Goal: Task Accomplishment & Management: Complete application form

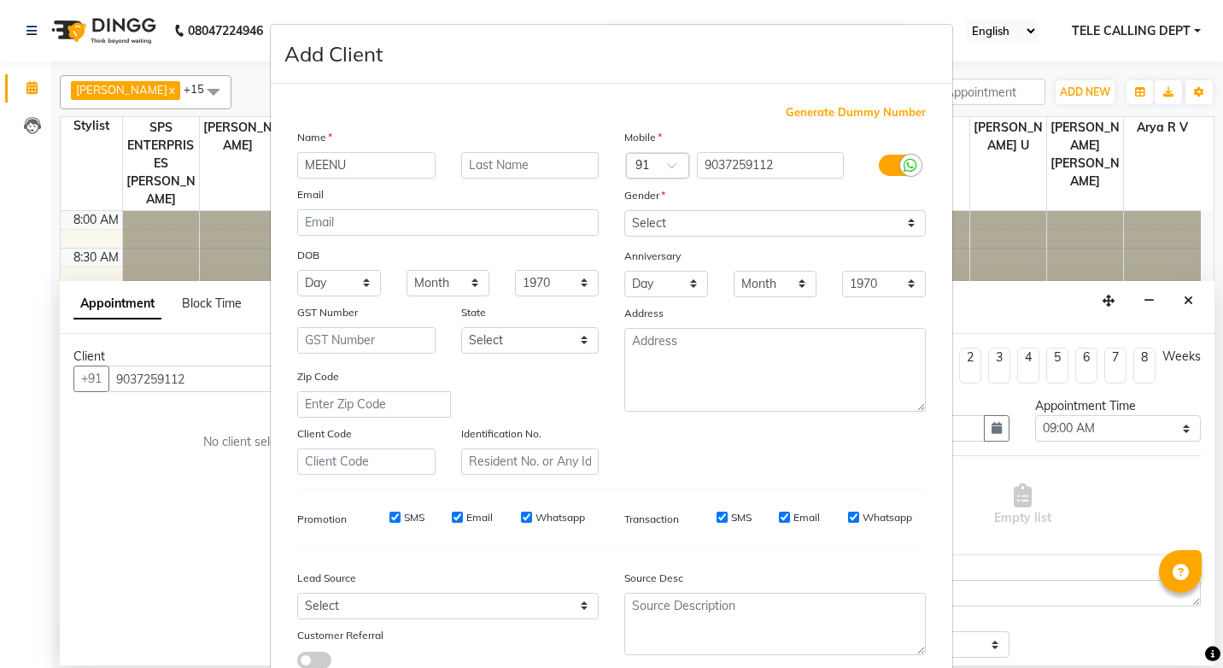
select select "540"
select select "tentative"
select select "[DEMOGRAPHIC_DATA]"
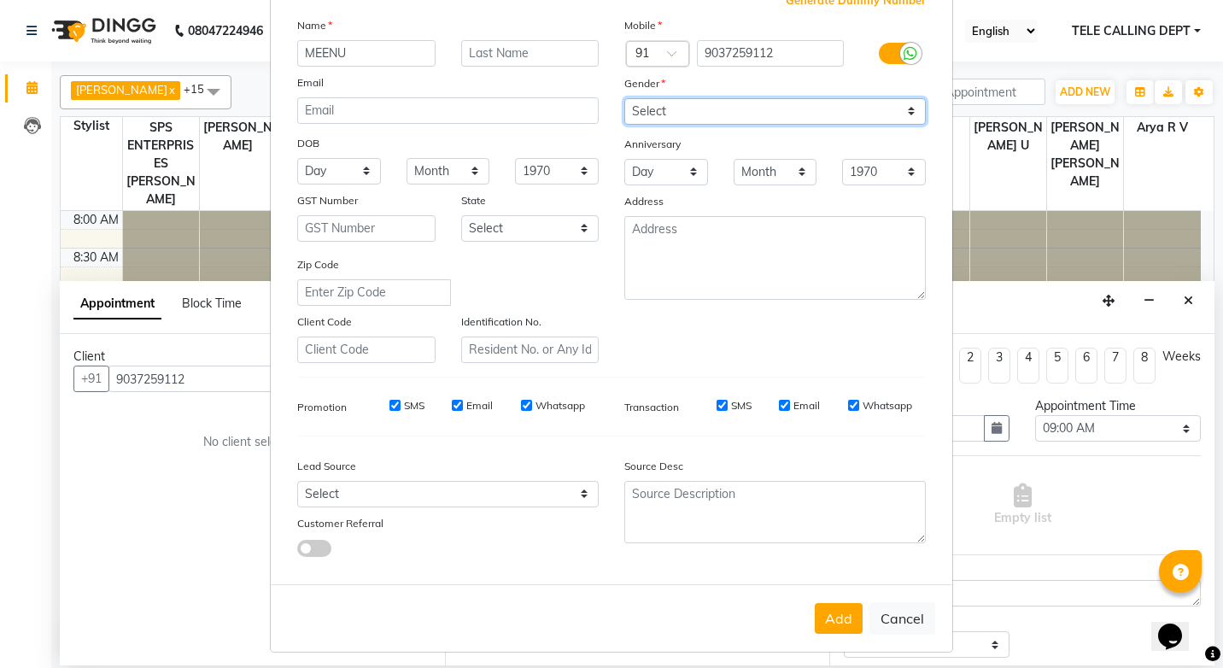
scroll to position [120, 0]
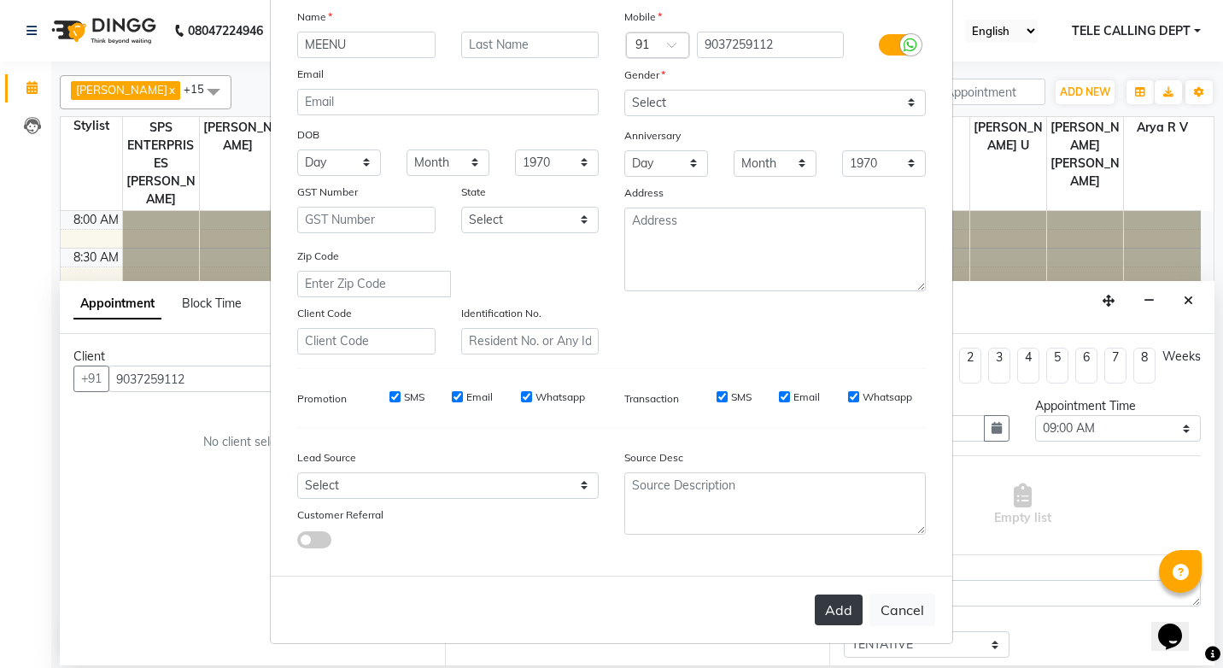
click at [831, 608] on button "Add" at bounding box center [839, 609] width 48 height 31
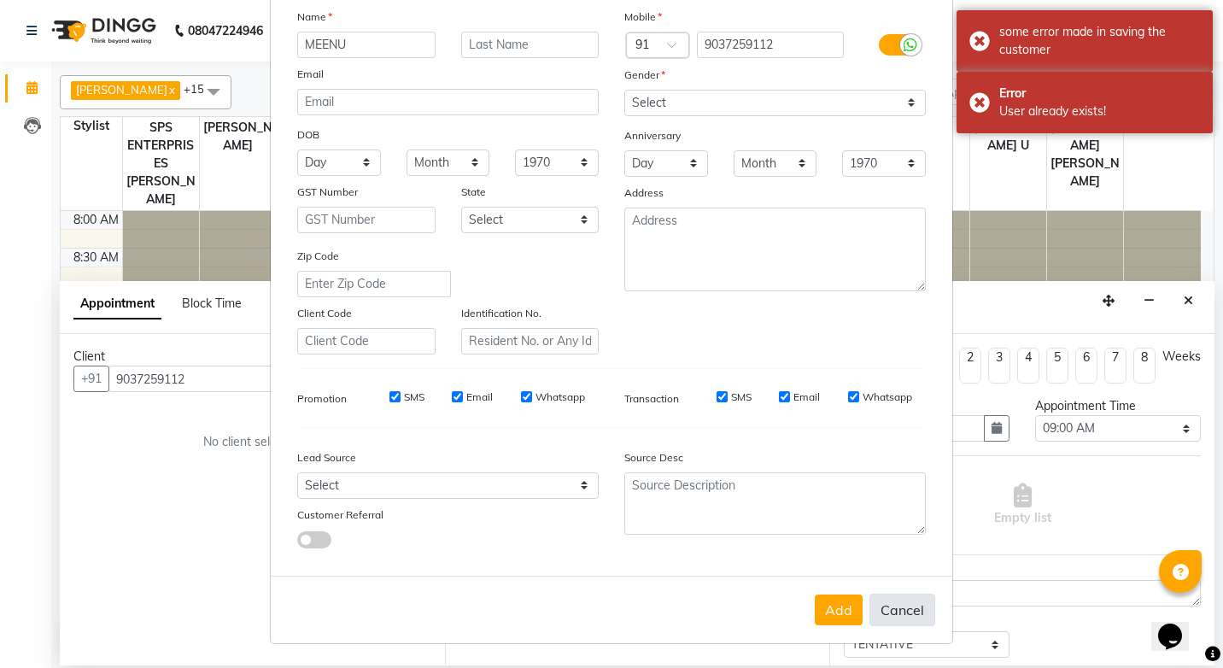
click at [898, 601] on button "Cancel" at bounding box center [902, 610] width 66 height 32
select select
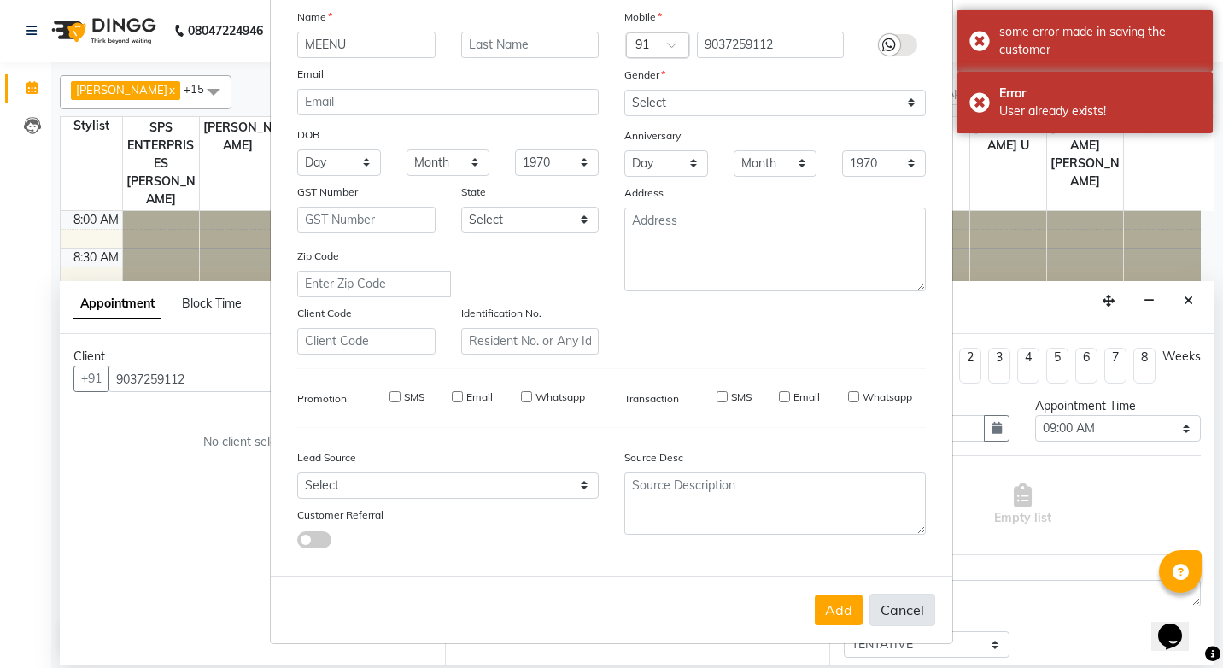
select select
checkbox input "false"
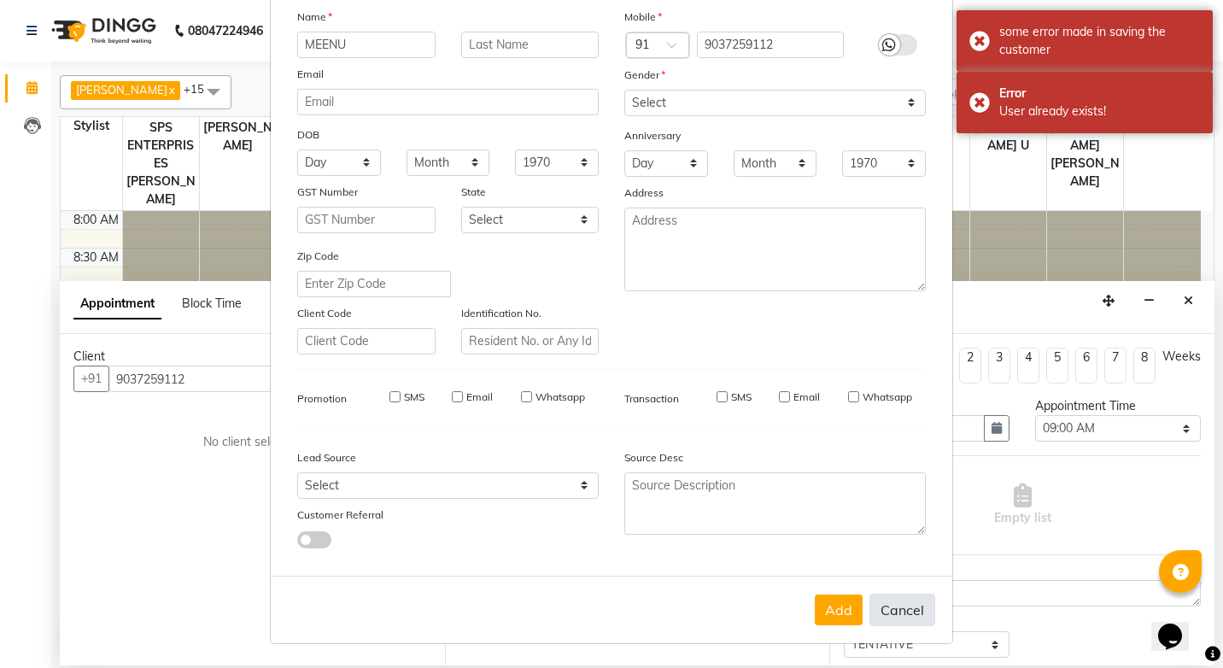
checkbox input "false"
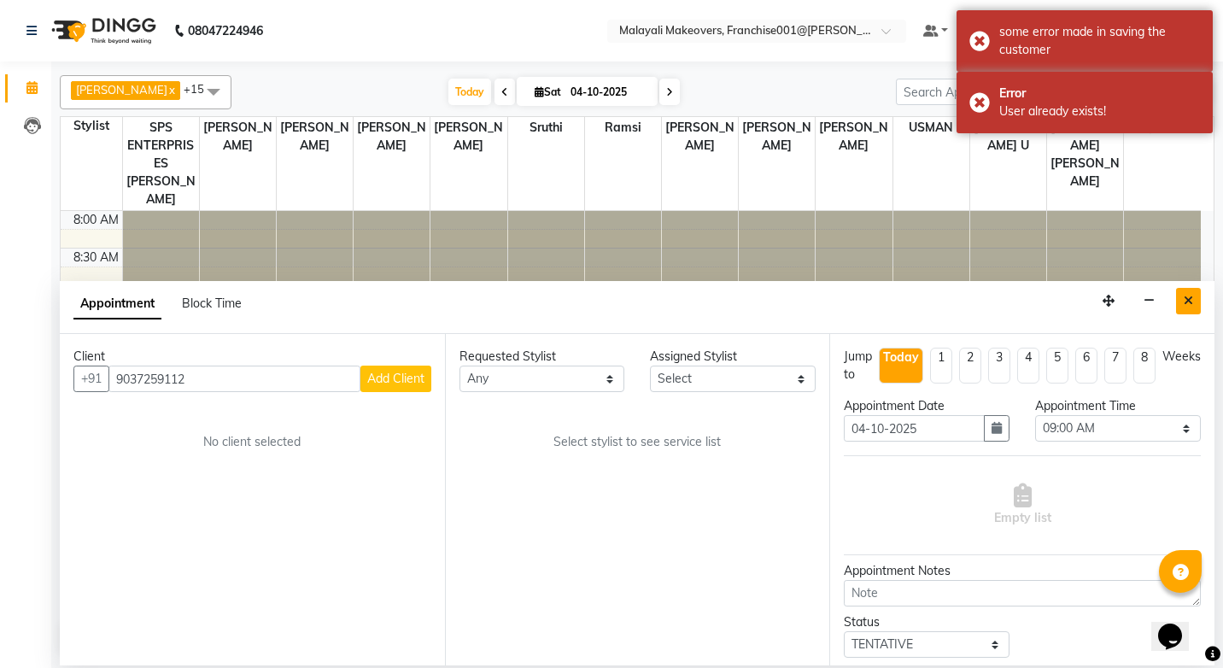
click at [1180, 299] on button "Close" at bounding box center [1188, 301] width 25 height 26
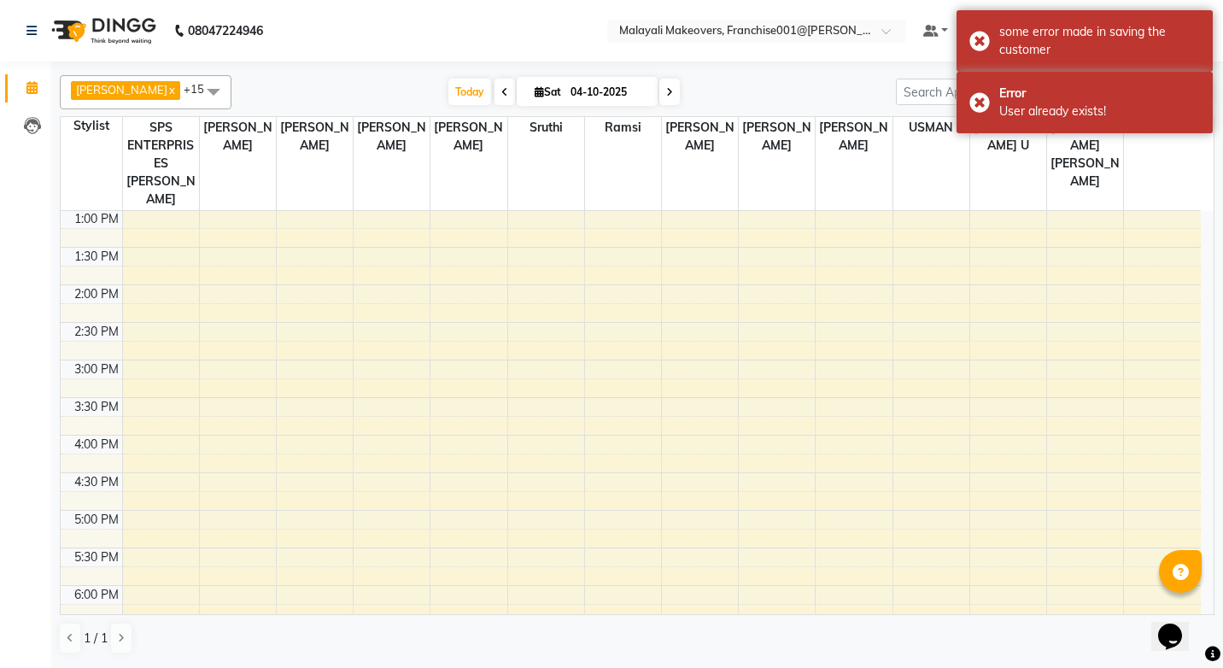
scroll to position [427, 0]
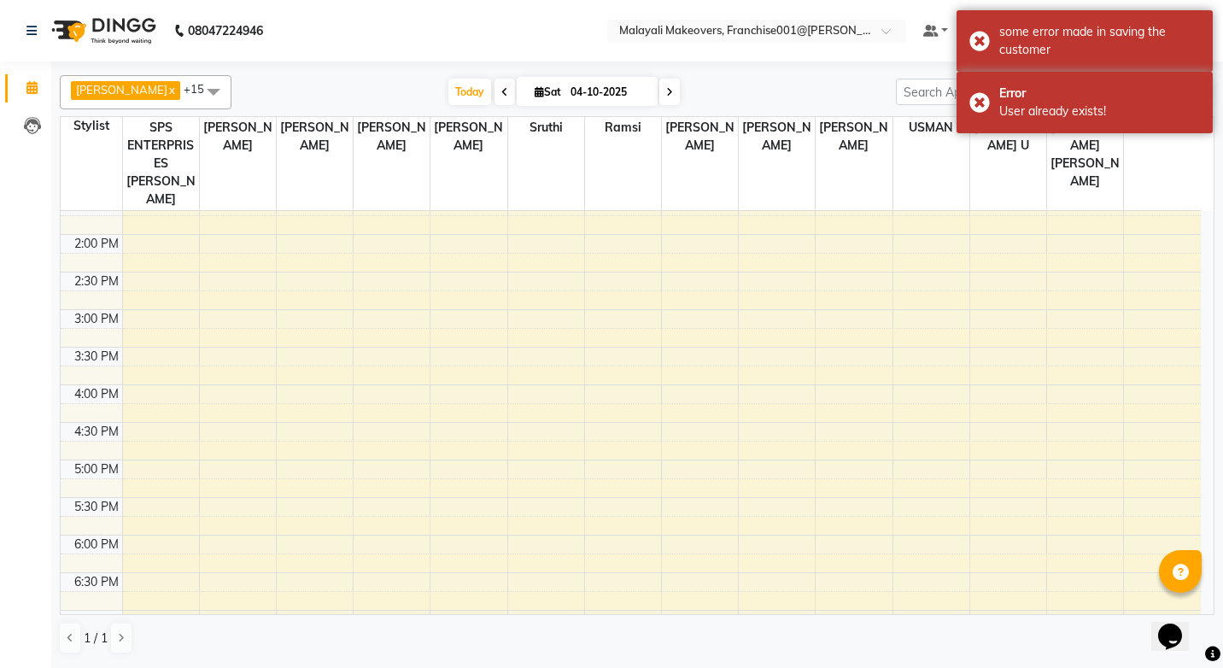
click at [671, 87] on icon at bounding box center [669, 92] width 7 height 10
type input "05-10-2025"
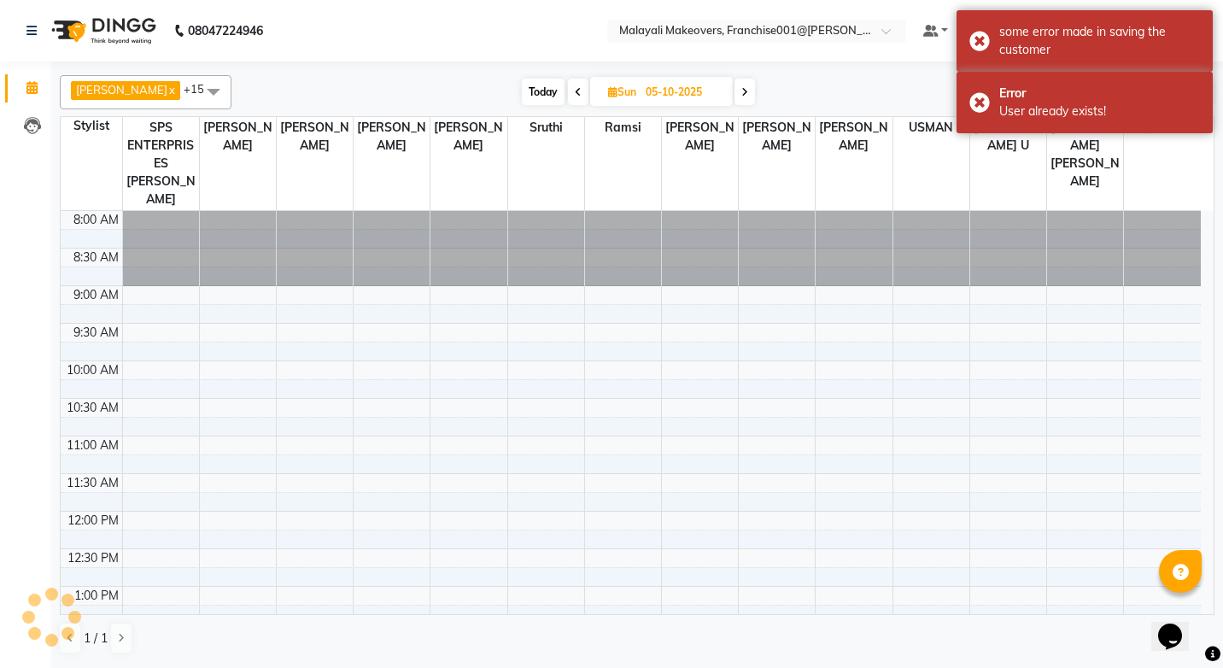
scroll to position [226, 0]
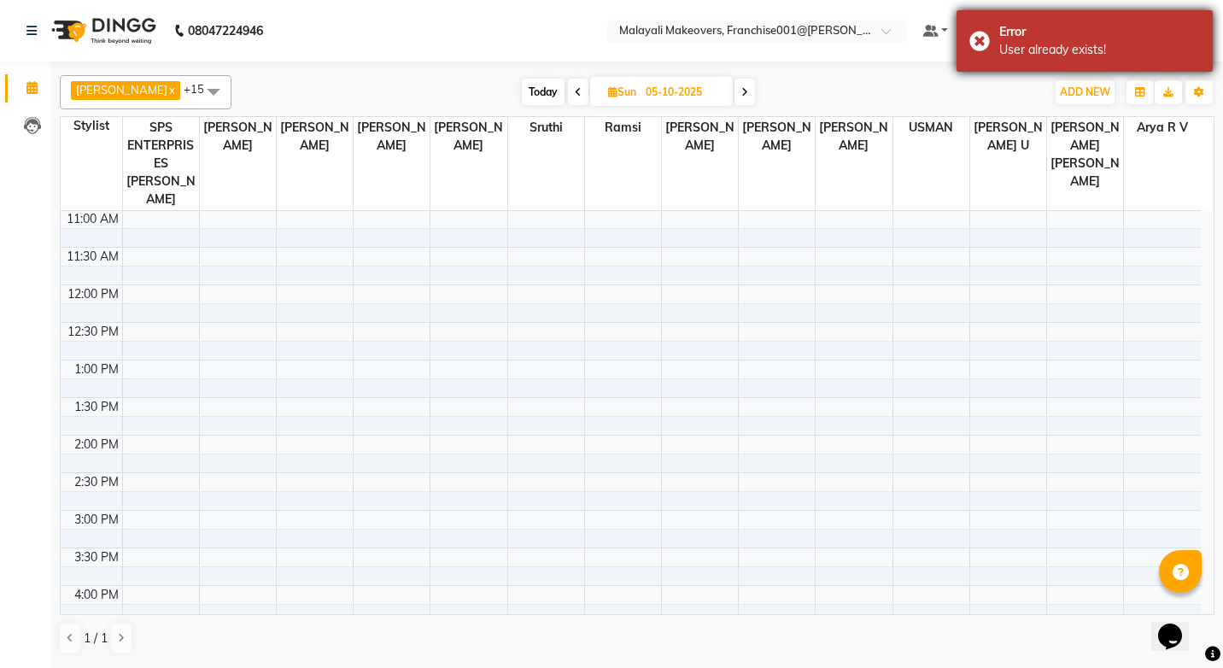
click at [982, 102] on div "[DATE] [DATE]" at bounding box center [638, 92] width 797 height 26
click at [980, 45] on div "Error User already exists!" at bounding box center [1085, 40] width 256 height 61
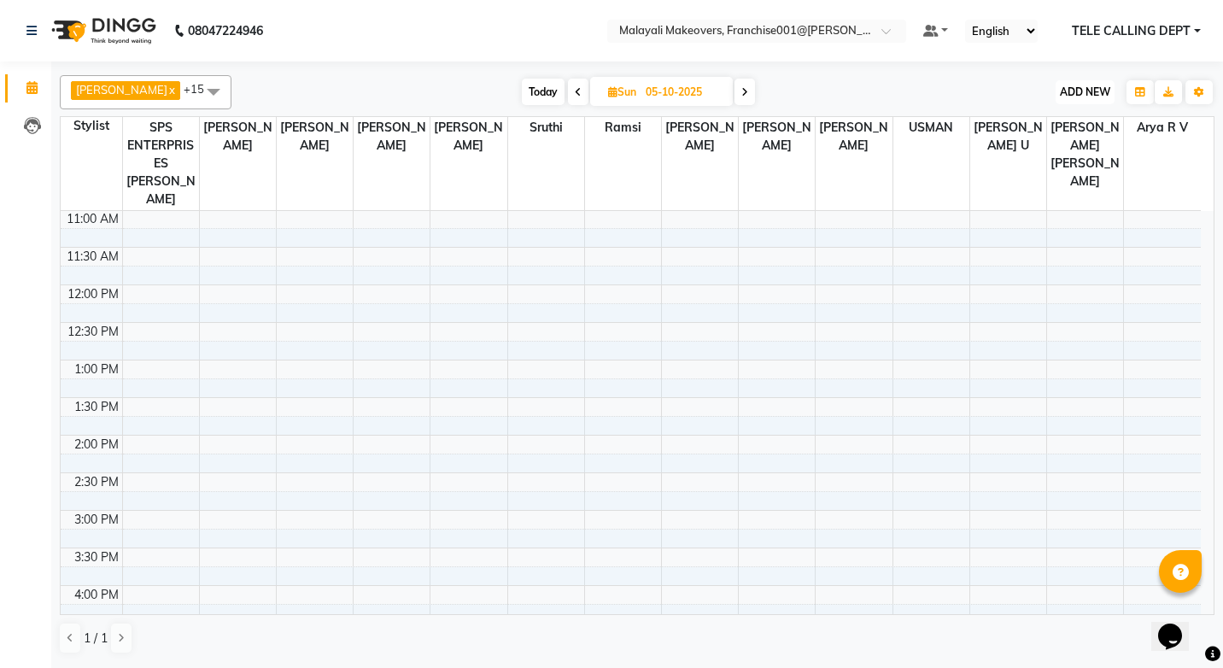
click at [1097, 95] on span "ADD NEW" at bounding box center [1085, 91] width 50 height 13
click at [1040, 127] on button "Add Appointment" at bounding box center [1046, 125] width 135 height 22
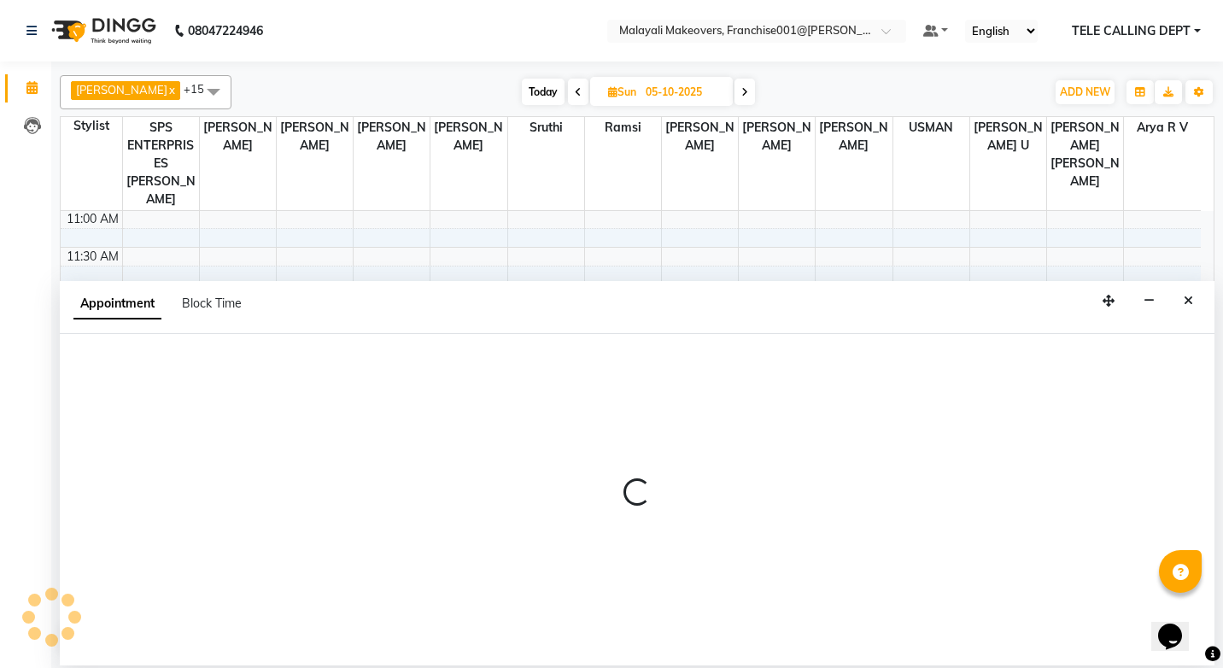
select select "540"
select select "tentative"
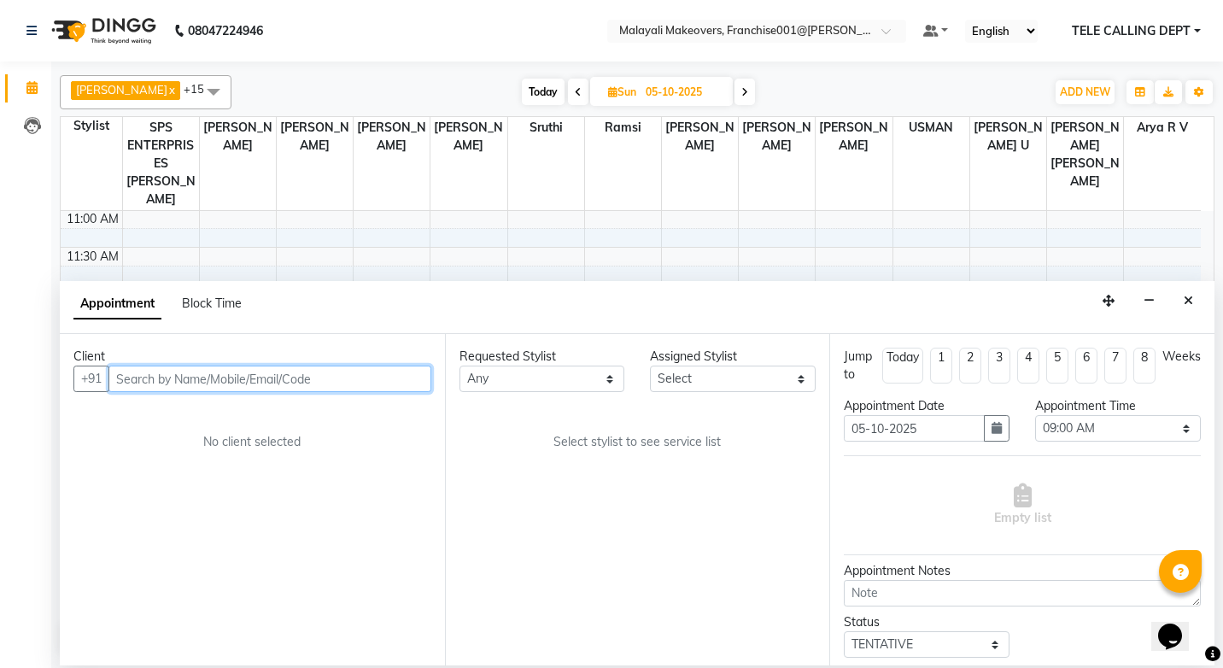
click at [199, 377] on input "text" at bounding box center [269, 379] width 323 height 26
paste input "918075658182"
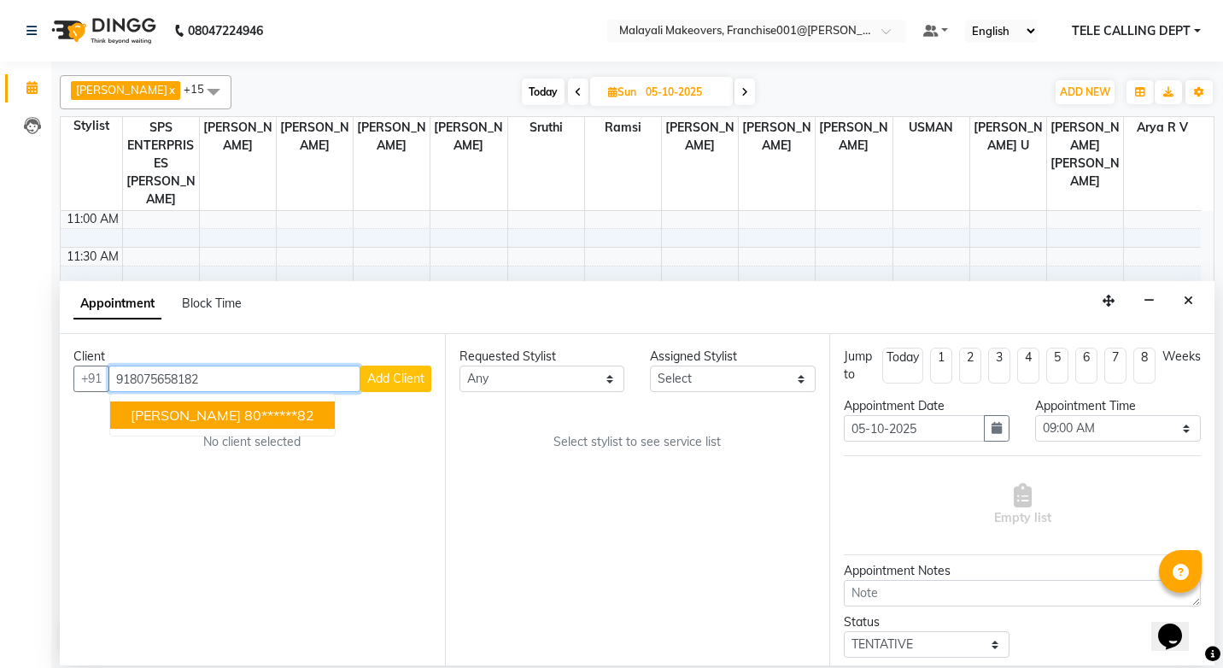
click at [190, 413] on span "[PERSON_NAME]" at bounding box center [186, 415] width 110 height 17
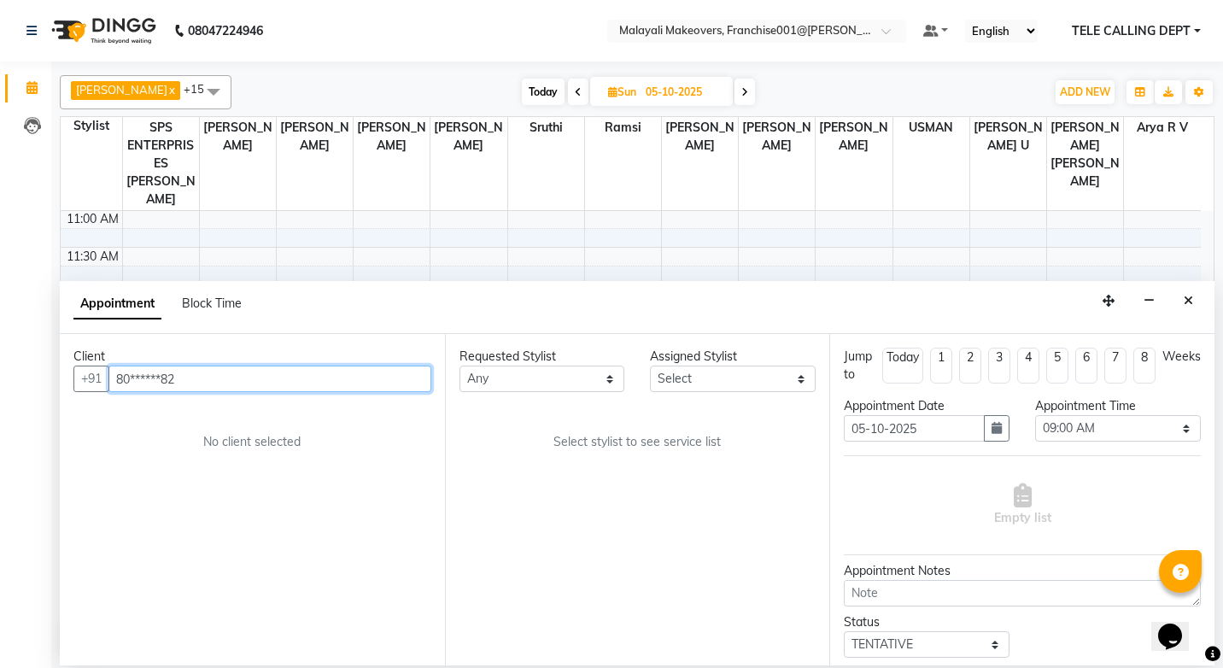
type input "80******82"
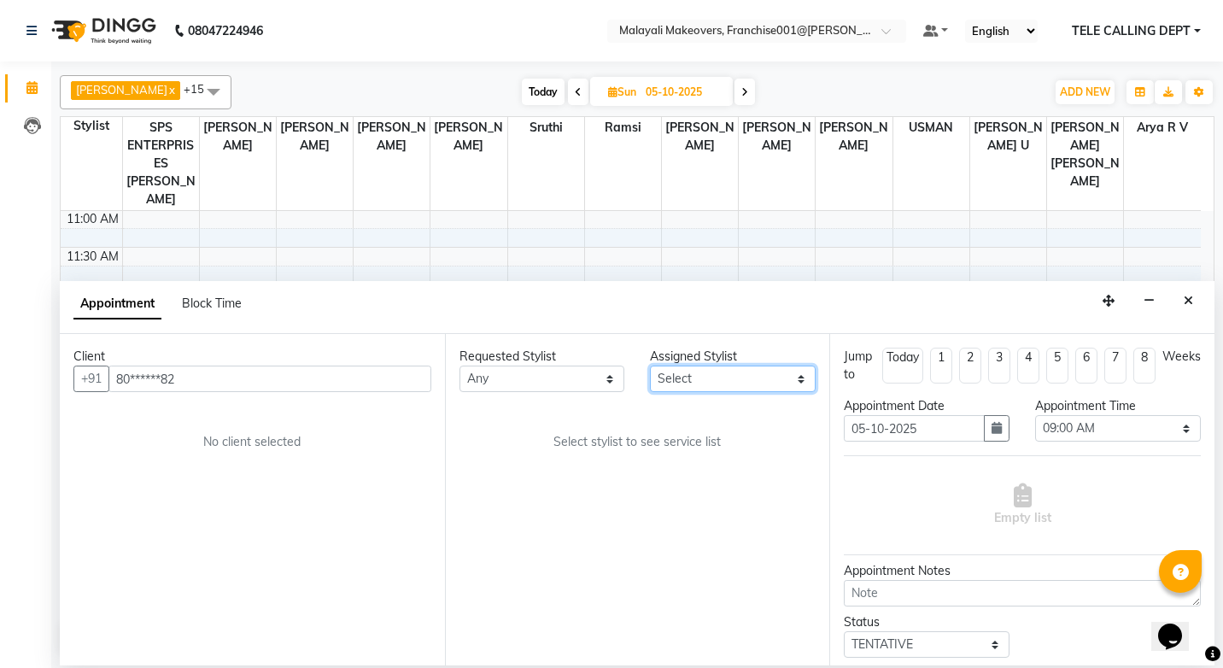
click at [752, 378] on select "Select [PERSON_NAME] R V chippy [PERSON_NAME] [PERSON_NAME] M [PERSON_NAME] [PE…" at bounding box center [733, 379] width 166 height 26
select select "49217"
click at [650, 366] on select "Select [PERSON_NAME] R V chippy [PERSON_NAME] [PERSON_NAME] M [PERSON_NAME] [PE…" at bounding box center [733, 379] width 166 height 26
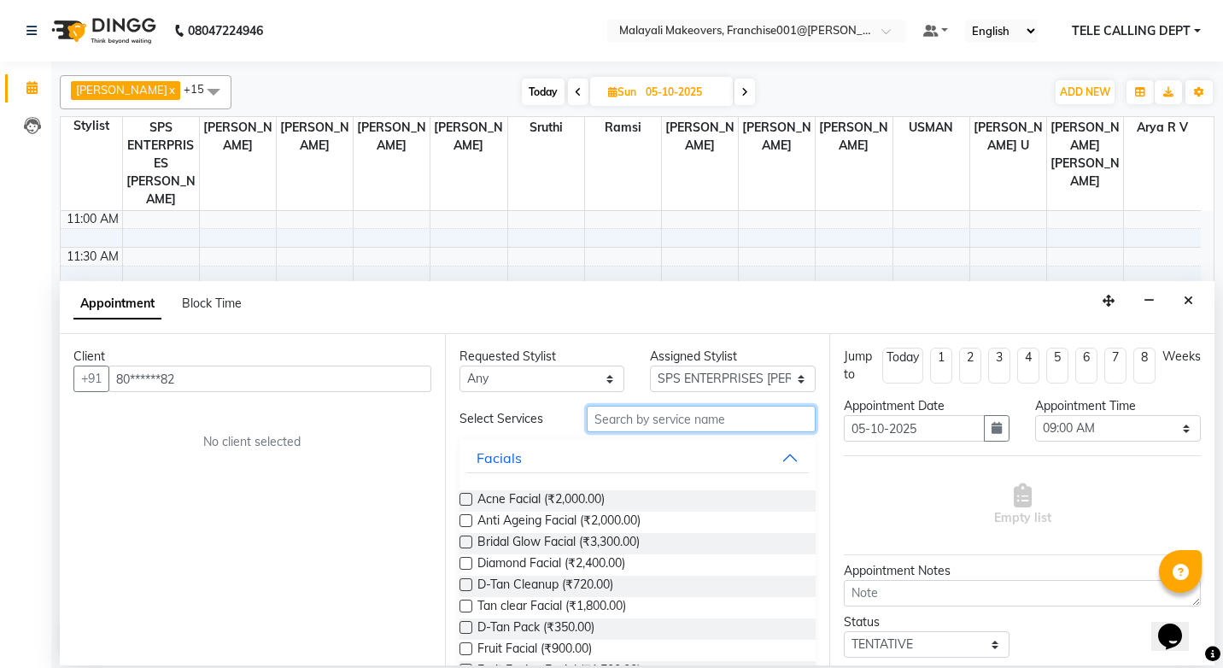
click at [639, 417] on input "text" at bounding box center [701, 419] width 229 height 26
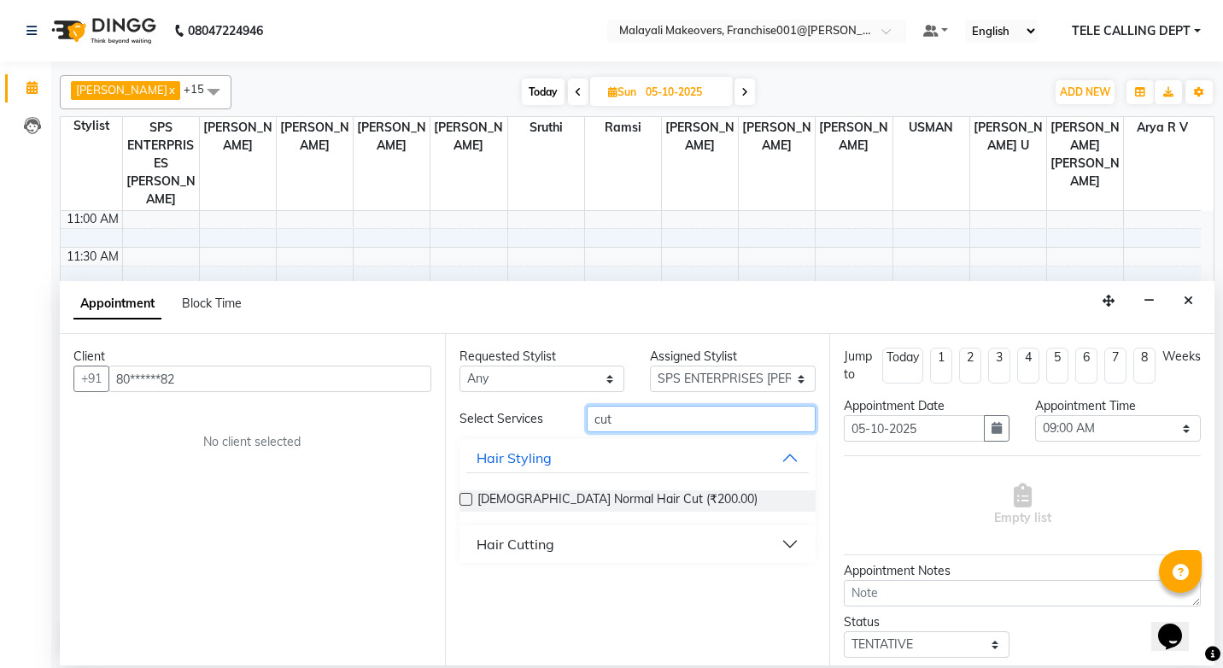
type input "cut"
click at [540, 550] on div "Hair Cutting" at bounding box center [516, 544] width 78 height 20
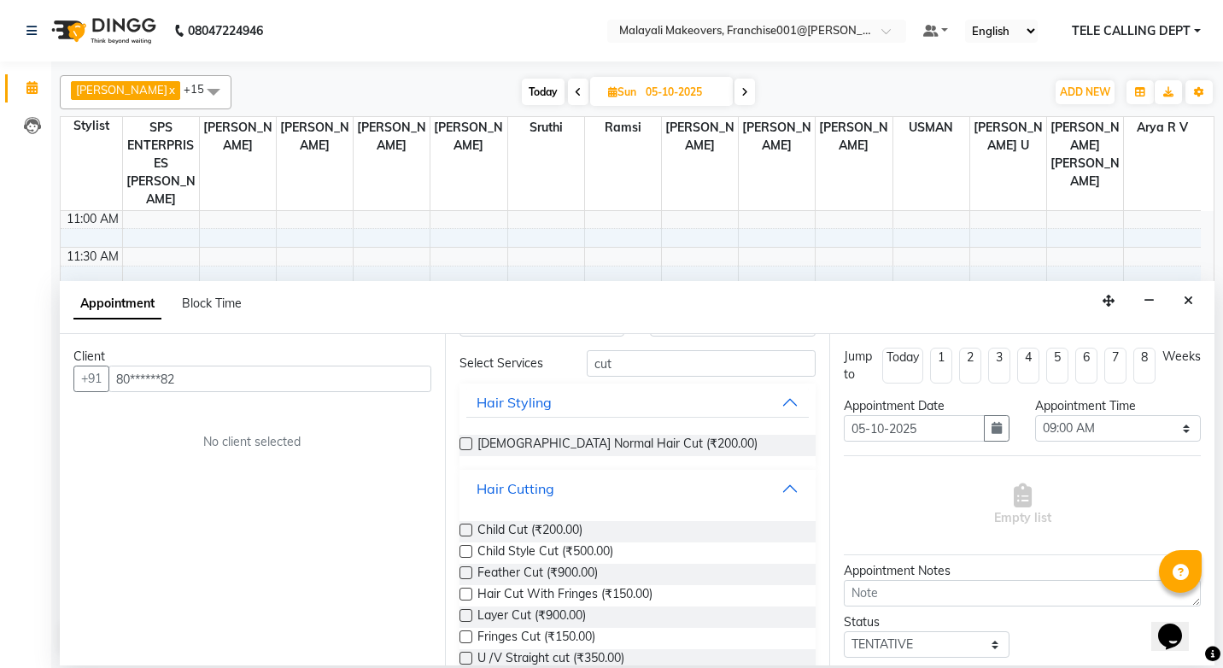
scroll to position [85, 0]
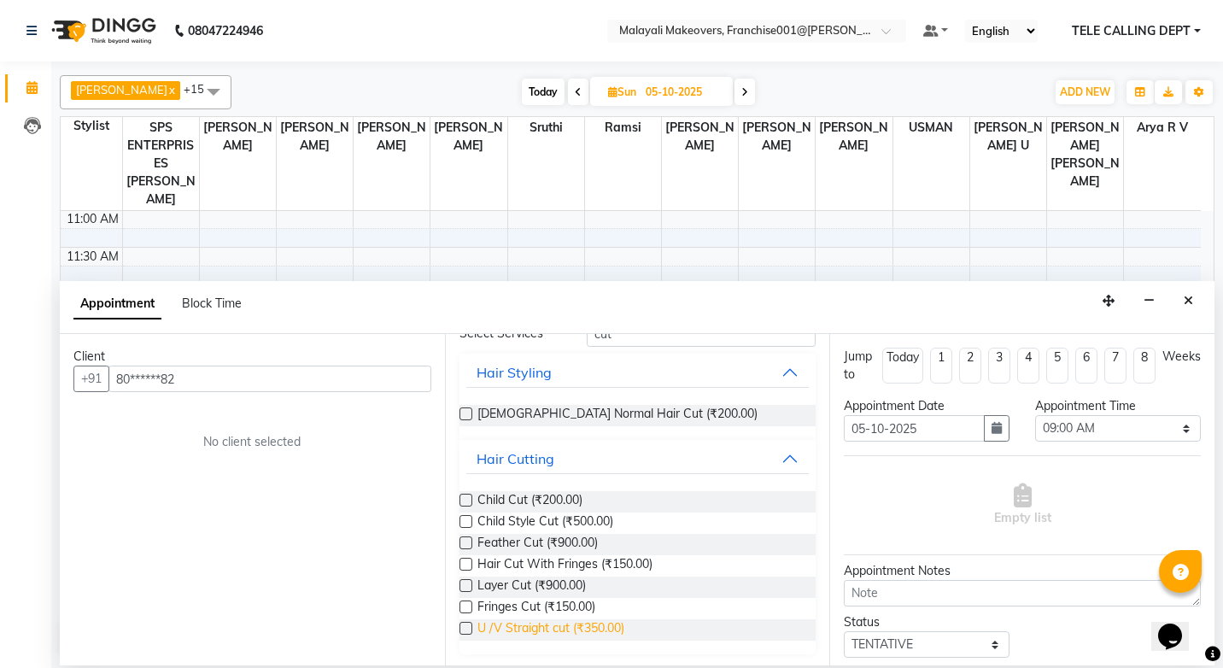
click at [533, 628] on span "U /V Straight cut (₹350.00)" at bounding box center [550, 629] width 147 height 21
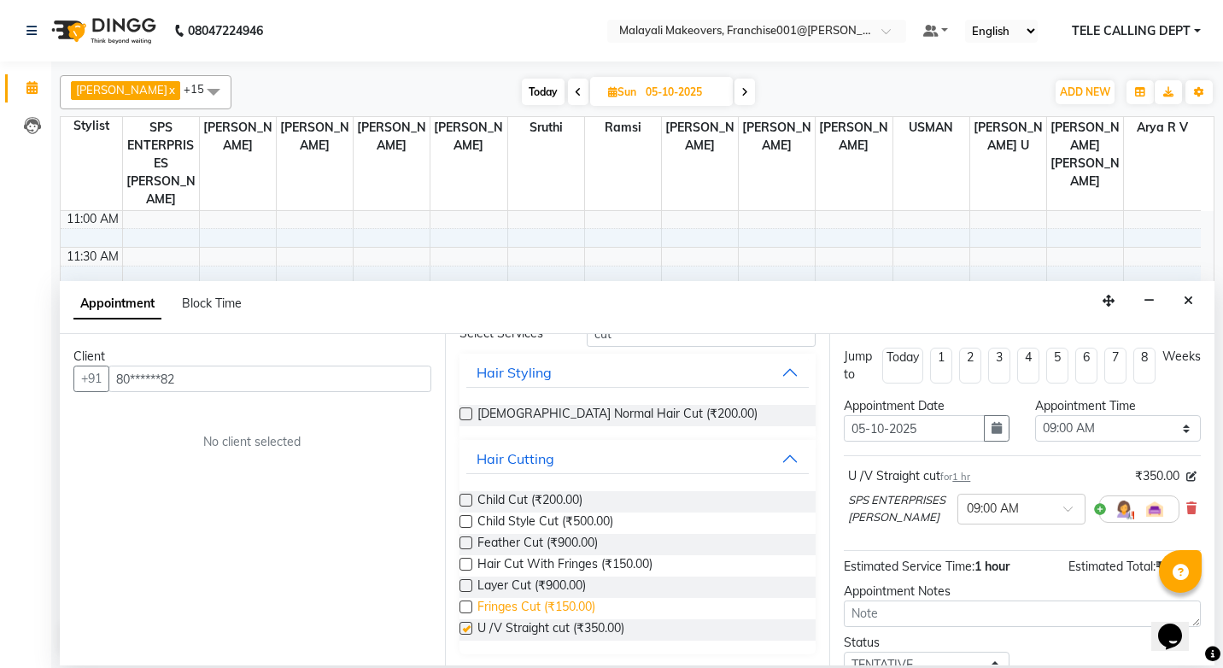
checkbox input "false"
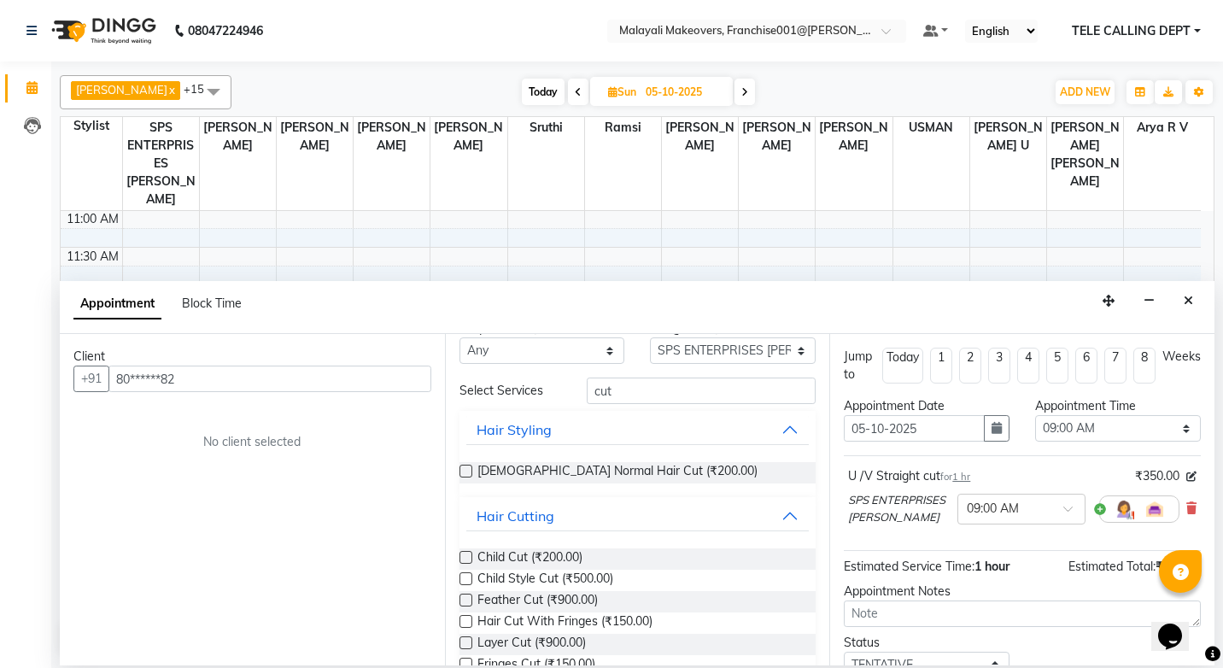
scroll to position [0, 0]
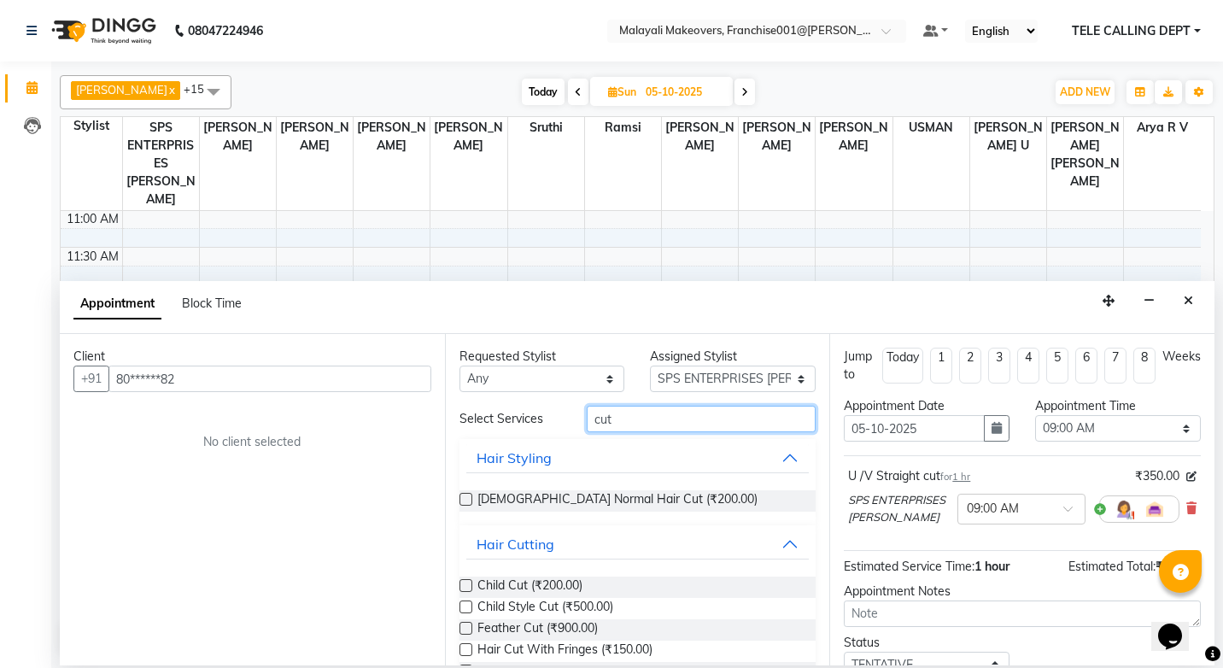
click at [626, 415] on input "cut" at bounding box center [701, 419] width 229 height 26
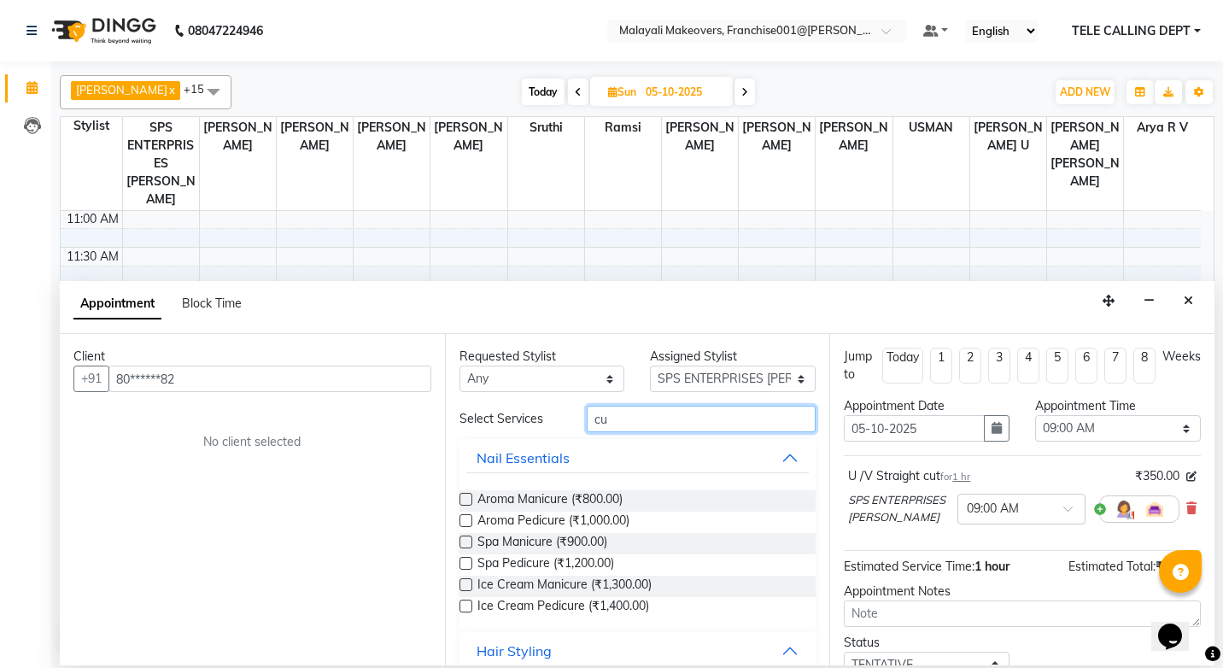
type input "c"
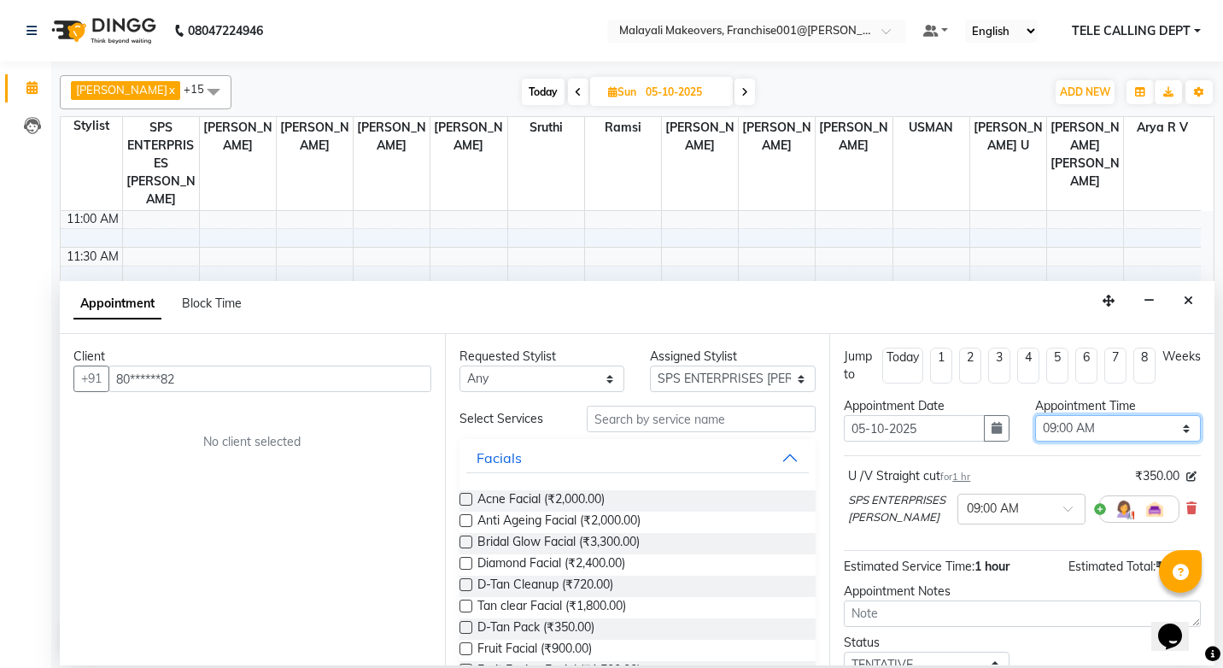
click at [1115, 428] on select "Select 09:00 AM 09:15 AM 09:30 AM 09:45 AM 10:00 AM 10:15 AM 10:30 AM 10:45 AM …" at bounding box center [1118, 428] width 166 height 26
click at [1035, 415] on select "Select 09:00 AM 09:15 AM 09:30 AM 09:45 AM 10:00 AM 10:15 AM 10:30 AM 10:45 AM …" at bounding box center [1118, 428] width 166 height 26
click at [1108, 428] on select "Select 09:00 AM 09:15 AM 09:30 AM 09:45 AM 10:00 AM 10:15 AM 10:30 AM 10:45 AM …" at bounding box center [1118, 428] width 166 height 26
select select "720"
click at [1035, 415] on select "Select 09:00 AM 09:15 AM 09:30 AM 09:45 AM 10:00 AM 10:15 AM 10:30 AM 10:45 AM …" at bounding box center [1118, 428] width 166 height 26
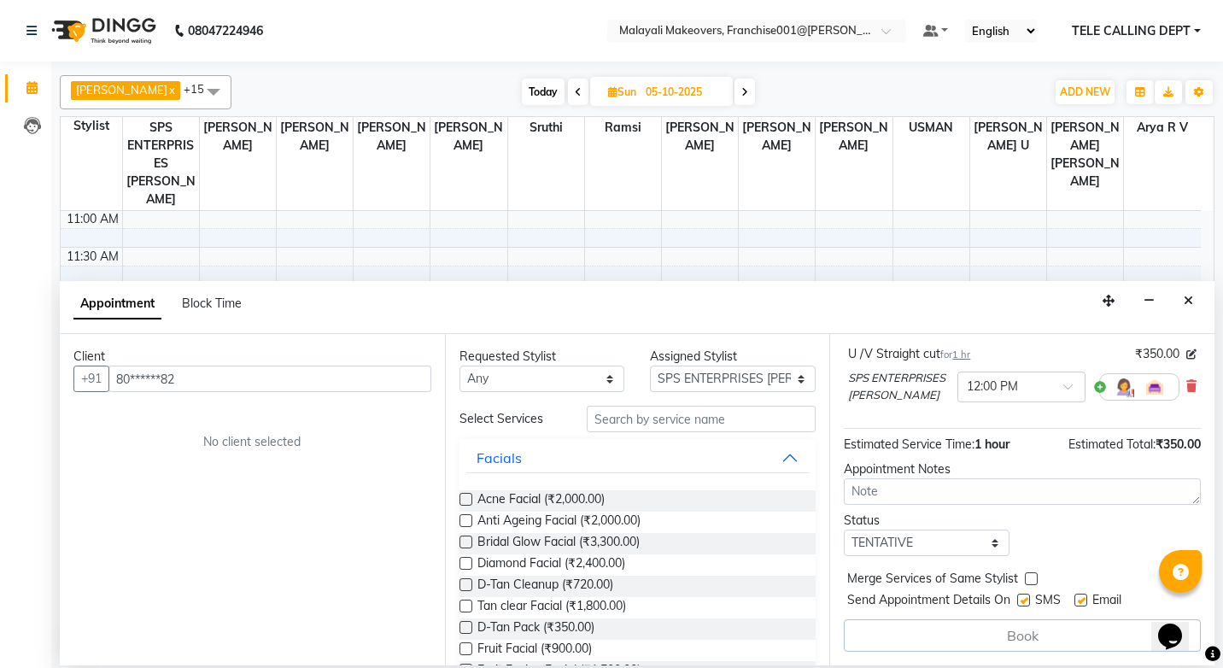
scroll to position [139, 0]
click at [963, 544] on select "Select TENTATIVE CONFIRM UPCOMING" at bounding box center [927, 543] width 166 height 26
select select "confirm booking"
click at [844, 530] on select "Select TENTATIVE CONFIRM UPCOMING" at bounding box center [927, 543] width 166 height 26
click at [1036, 629] on div "Book" at bounding box center [1022, 635] width 357 height 32
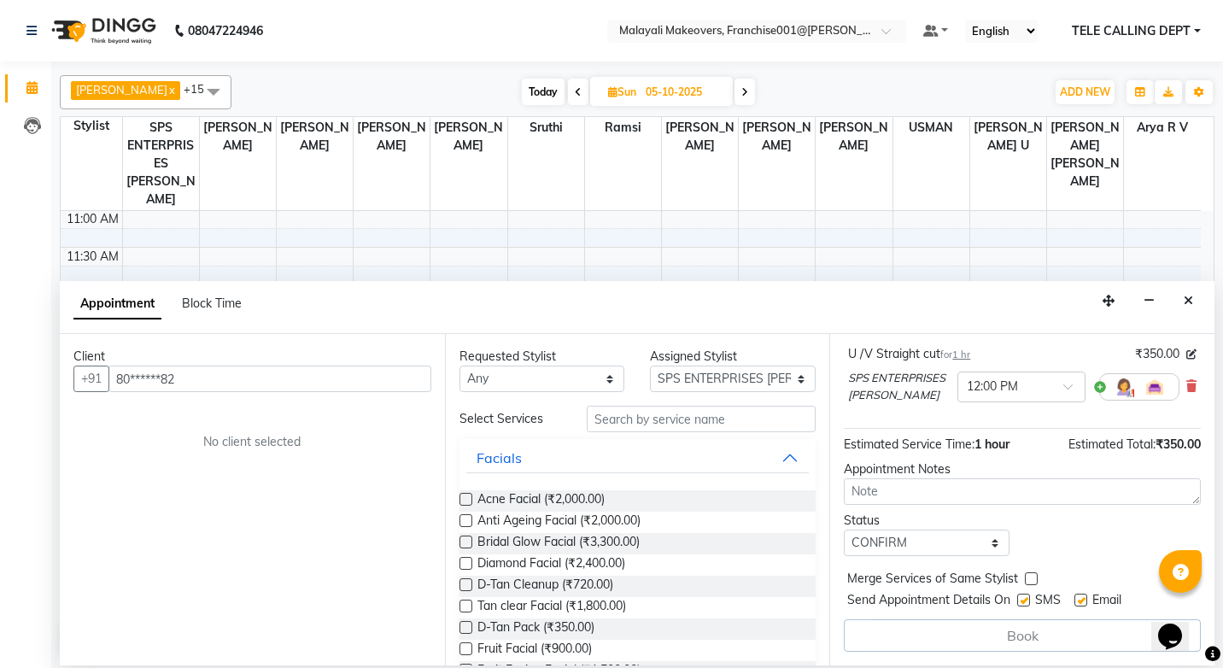
click at [1038, 629] on div "Book" at bounding box center [1022, 635] width 357 height 32
click at [1038, 633] on div "Book" at bounding box center [1022, 635] width 357 height 32
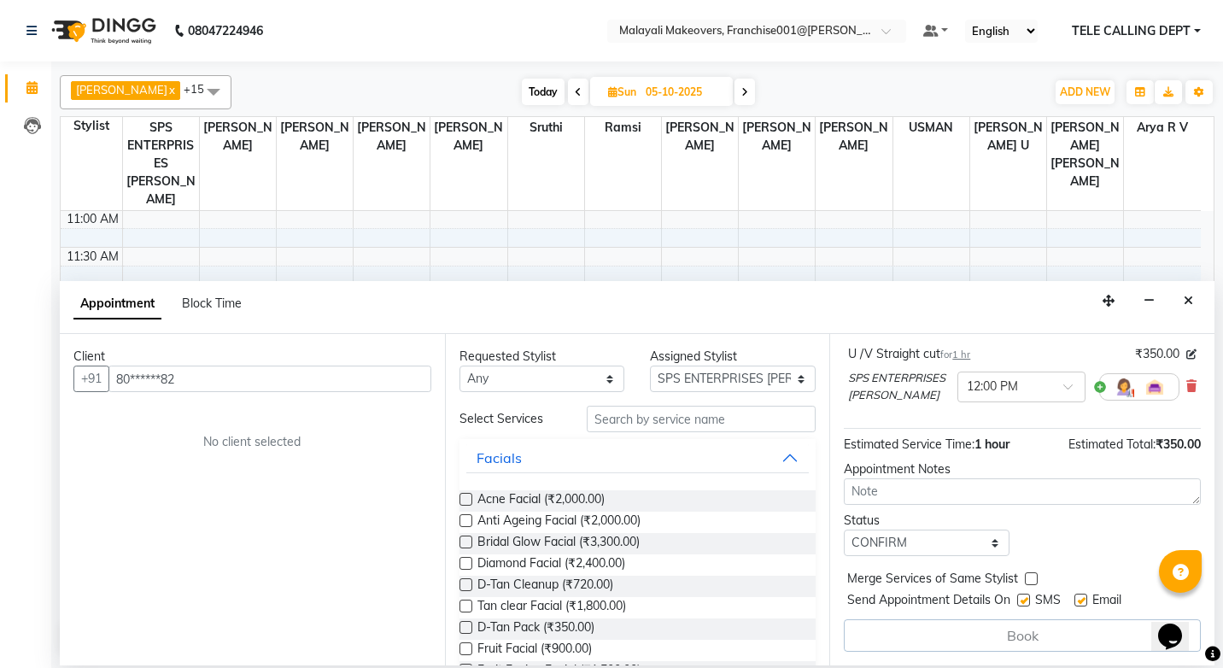
click at [1038, 633] on div "Book" at bounding box center [1022, 635] width 357 height 32
click at [249, 392] on div "Client +91 80******82 No client selected" at bounding box center [252, 499] width 385 height 331
click at [191, 381] on input "80******82" at bounding box center [269, 379] width 323 height 26
click at [688, 424] on input "text" at bounding box center [701, 419] width 229 height 26
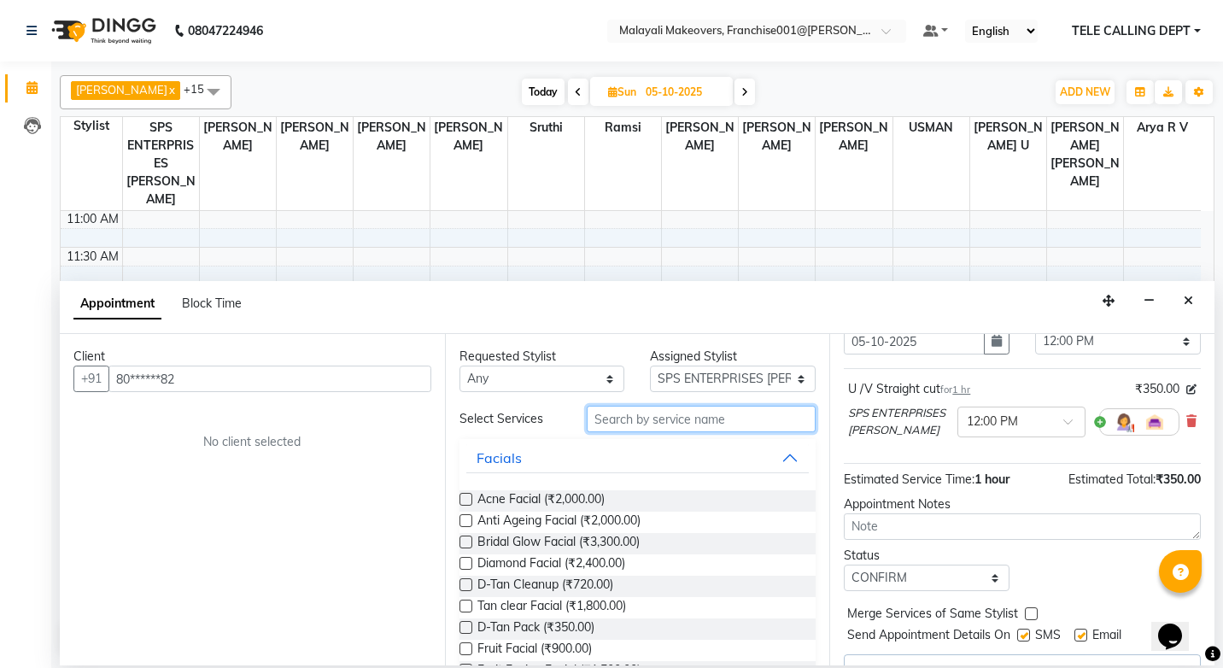
scroll to position [0, 0]
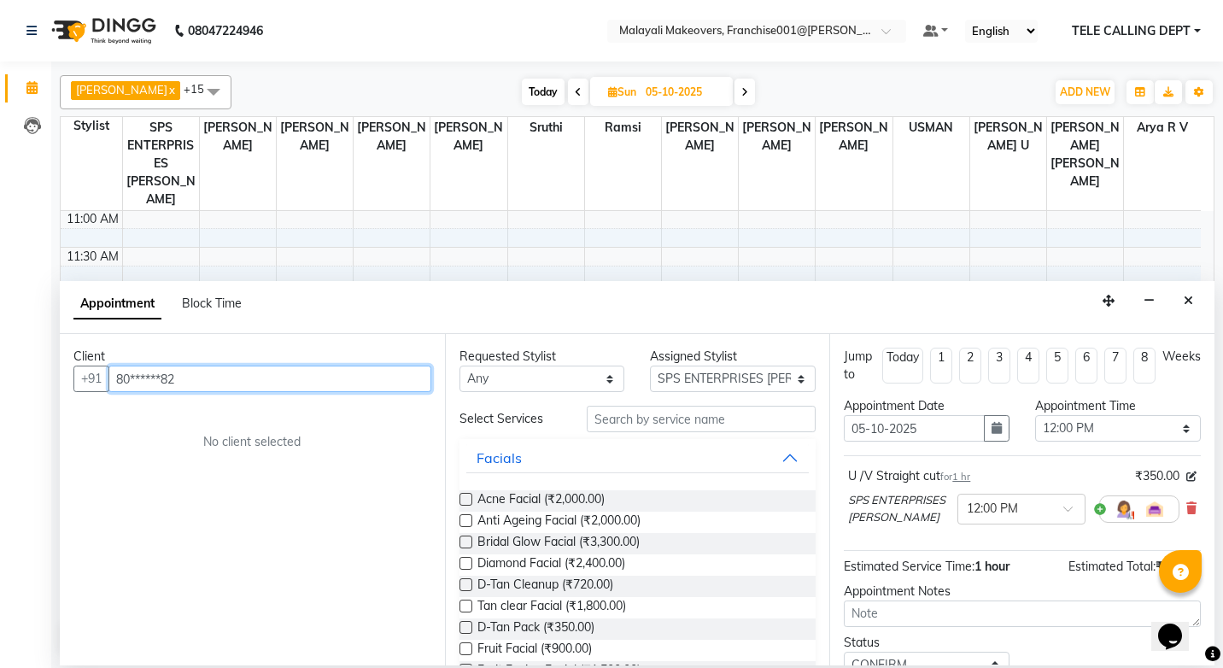
click at [201, 385] on input "80******82" at bounding box center [269, 379] width 323 height 26
click at [1182, 301] on button "Close" at bounding box center [1188, 301] width 25 height 26
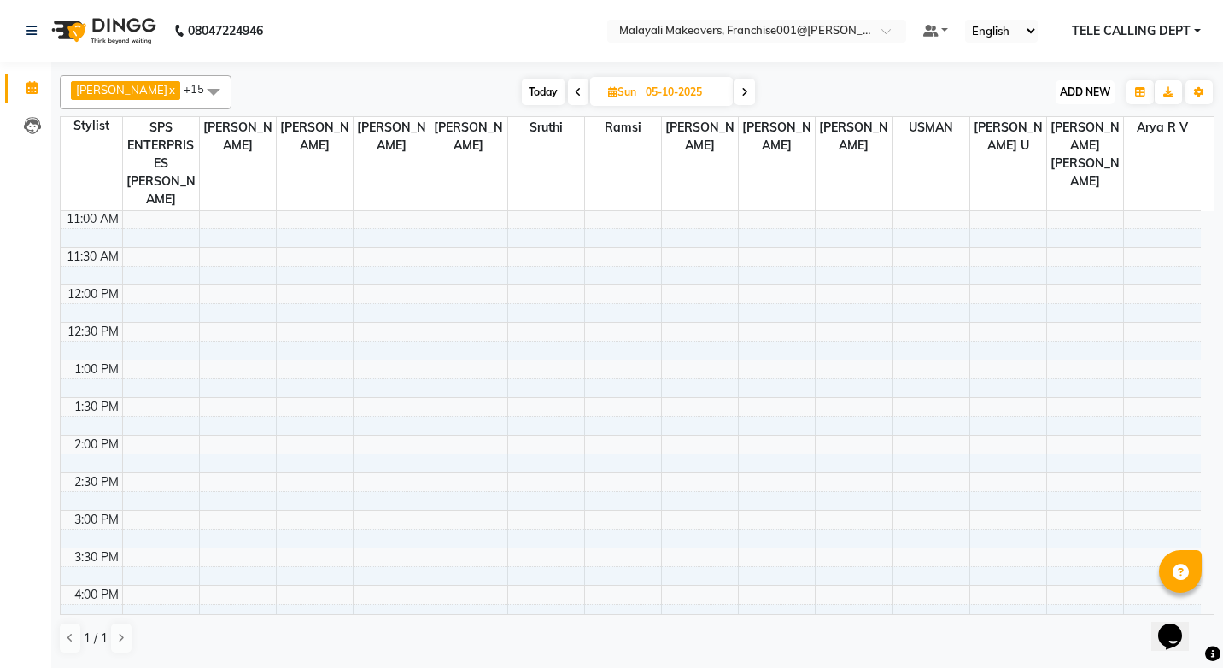
click at [1105, 93] on span "ADD NEW" at bounding box center [1085, 91] width 50 height 13
click at [1044, 108] on div "Add Appointment" at bounding box center [1046, 125] width 137 height 38
click at [1068, 94] on span "ADD NEW" at bounding box center [1085, 91] width 50 height 13
click at [1058, 123] on button "Add Appointment" at bounding box center [1046, 125] width 135 height 22
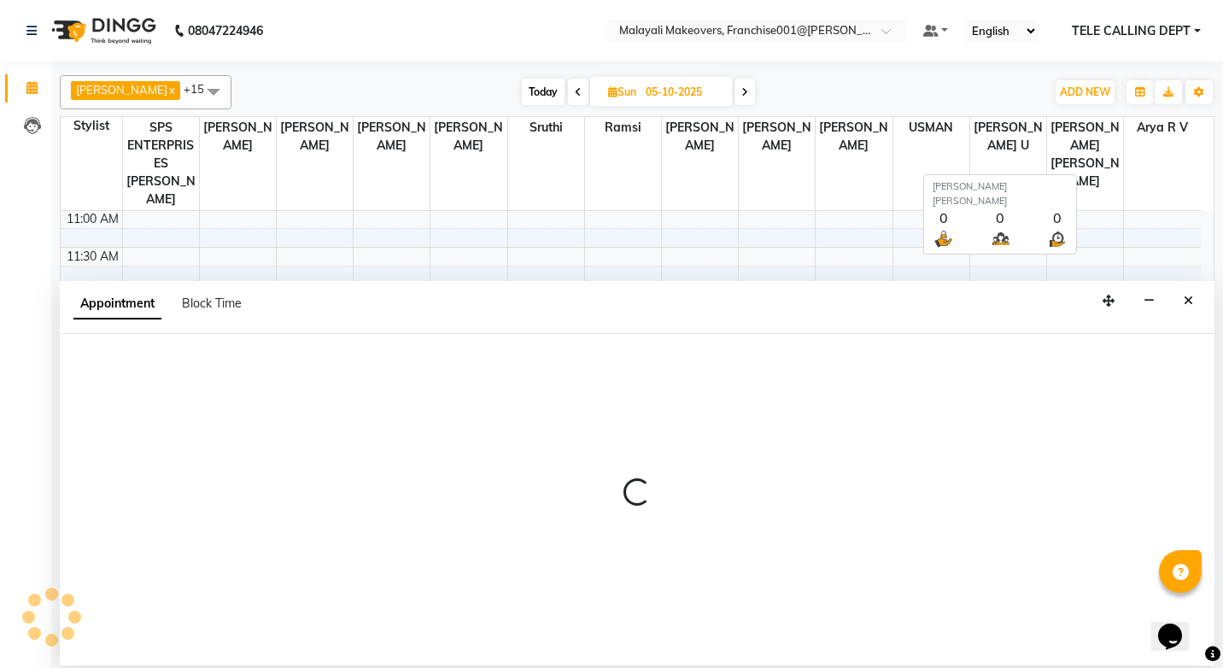
select select "tentative"
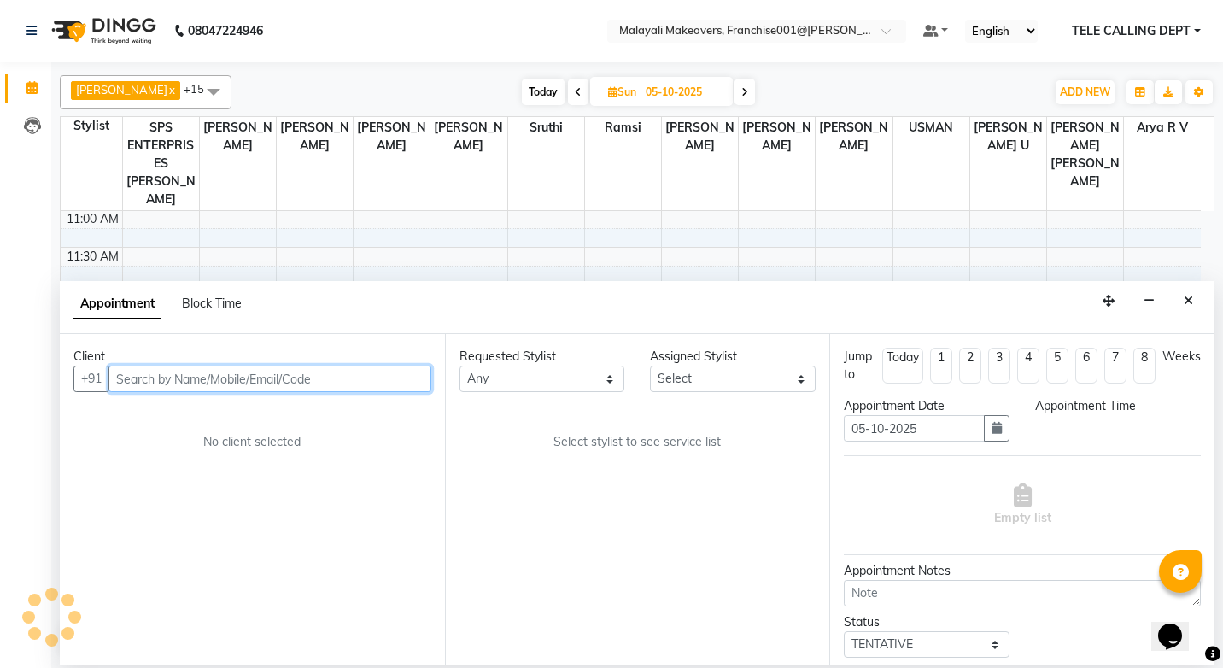
select select "540"
click at [245, 372] on input "text" at bounding box center [269, 379] width 323 height 26
paste input "918075658182"
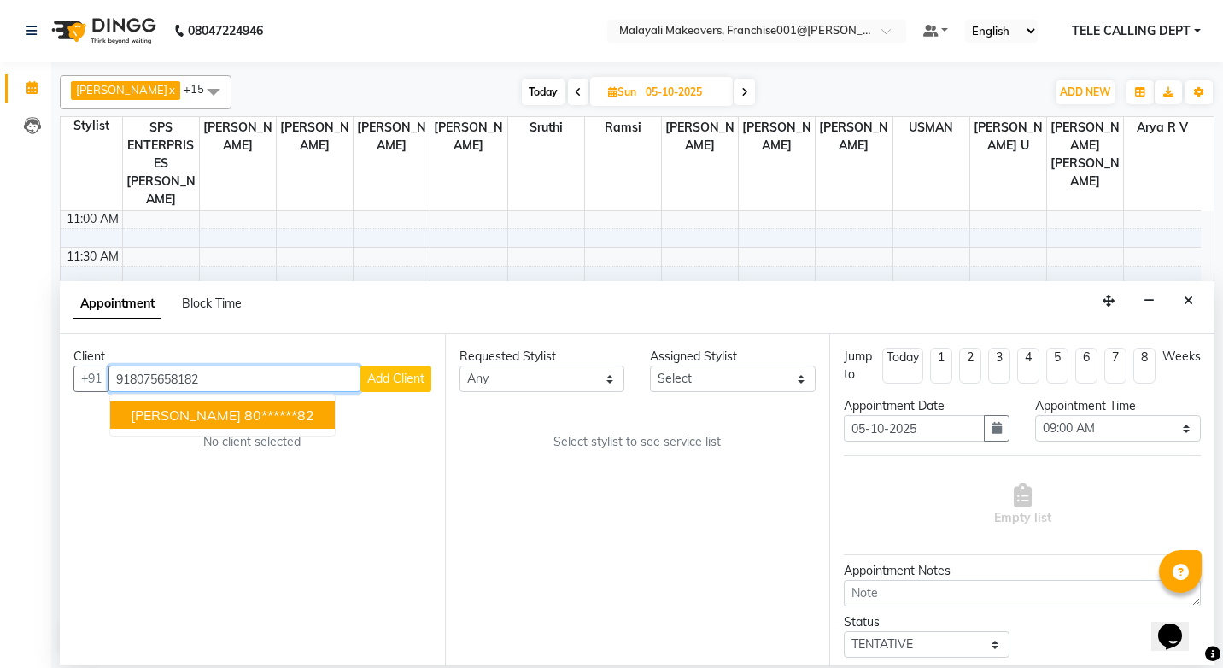
click at [155, 414] on span "[PERSON_NAME]" at bounding box center [186, 415] width 110 height 17
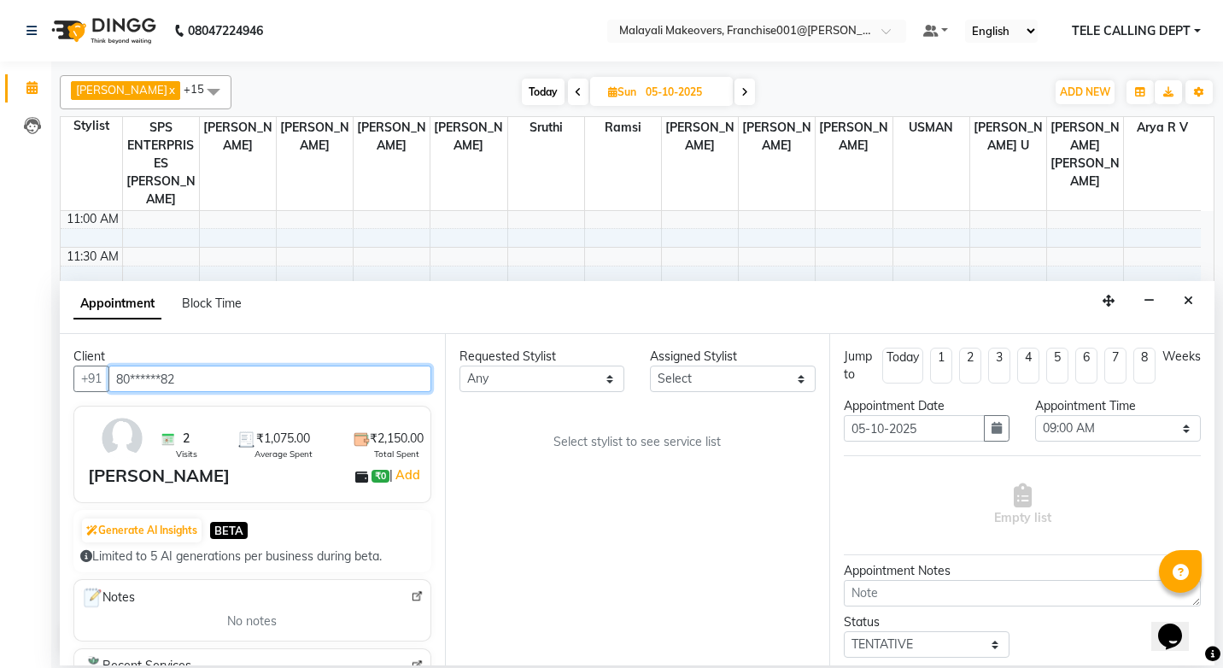
type input "80******82"
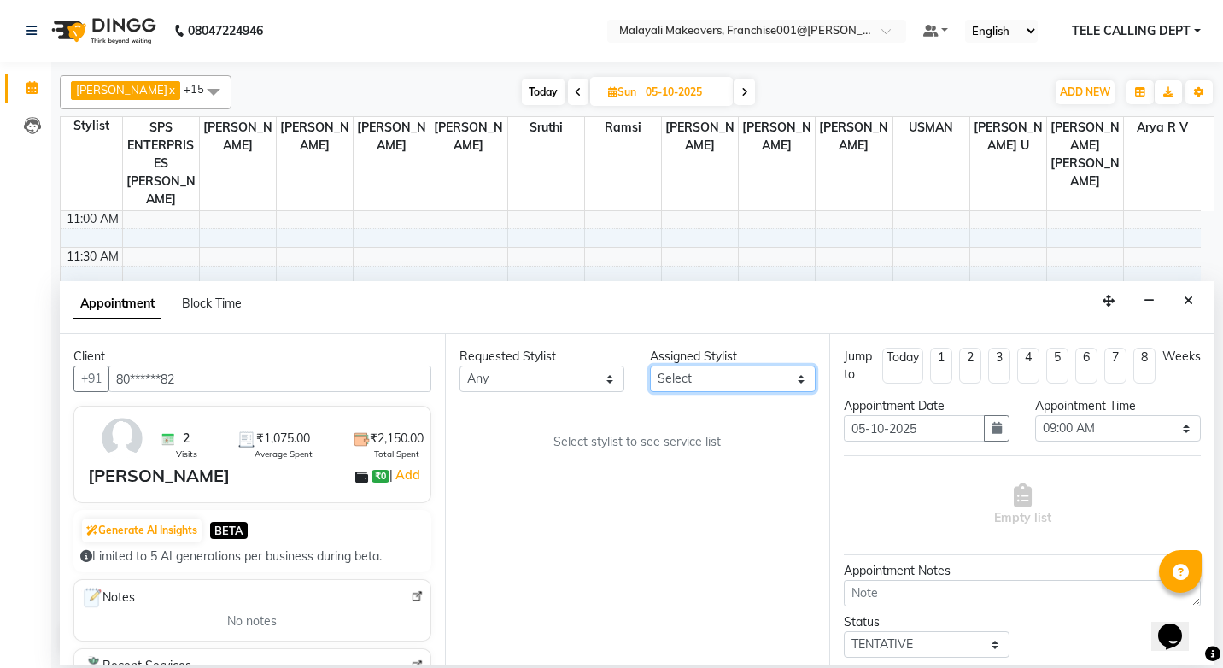
click at [746, 383] on select "Select [PERSON_NAME] R V chippy [PERSON_NAME] [PERSON_NAME] M [PERSON_NAME] [PE…" at bounding box center [733, 379] width 166 height 26
select select "49217"
click at [650, 366] on select "Select [PERSON_NAME] R V chippy [PERSON_NAME] [PERSON_NAME] M [PERSON_NAME] [PE…" at bounding box center [733, 379] width 166 height 26
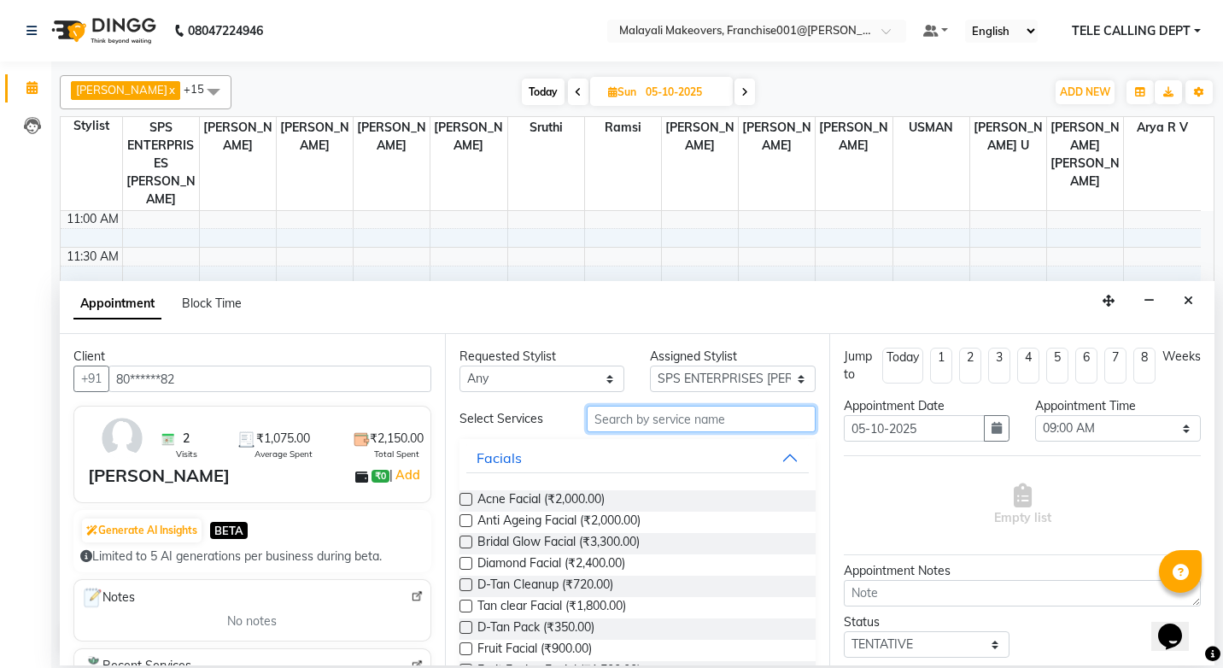
click at [659, 416] on input "text" at bounding box center [701, 419] width 229 height 26
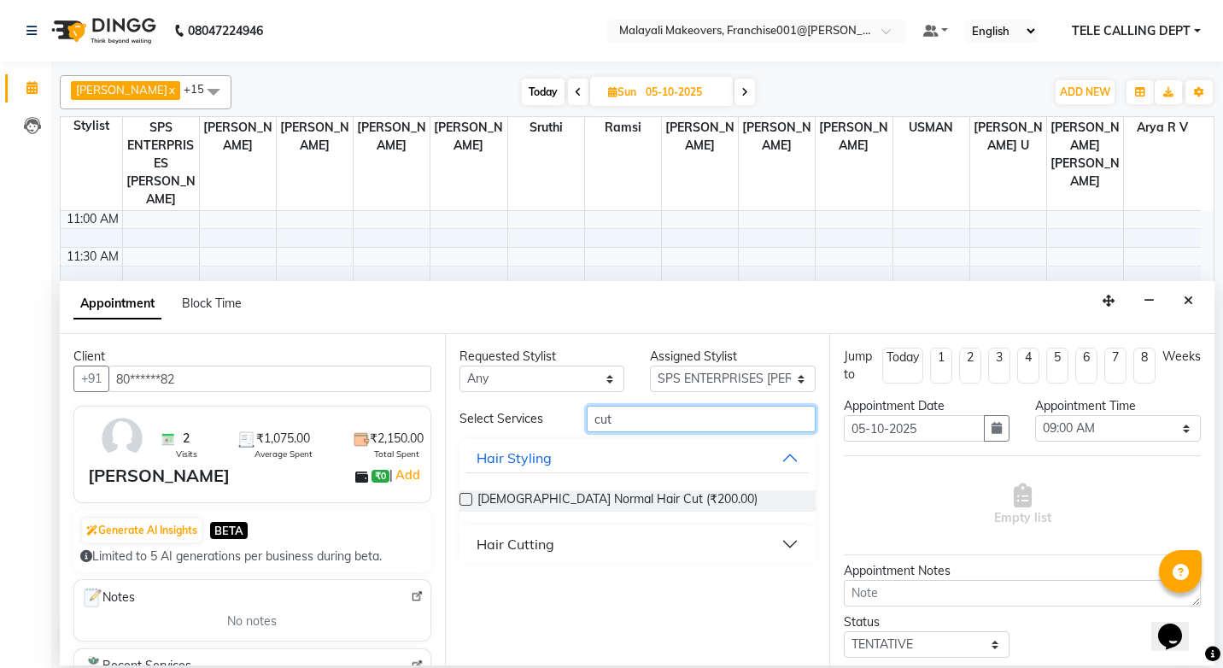
type input "cut"
click at [546, 550] on div "Hair Cutting" at bounding box center [516, 544] width 78 height 20
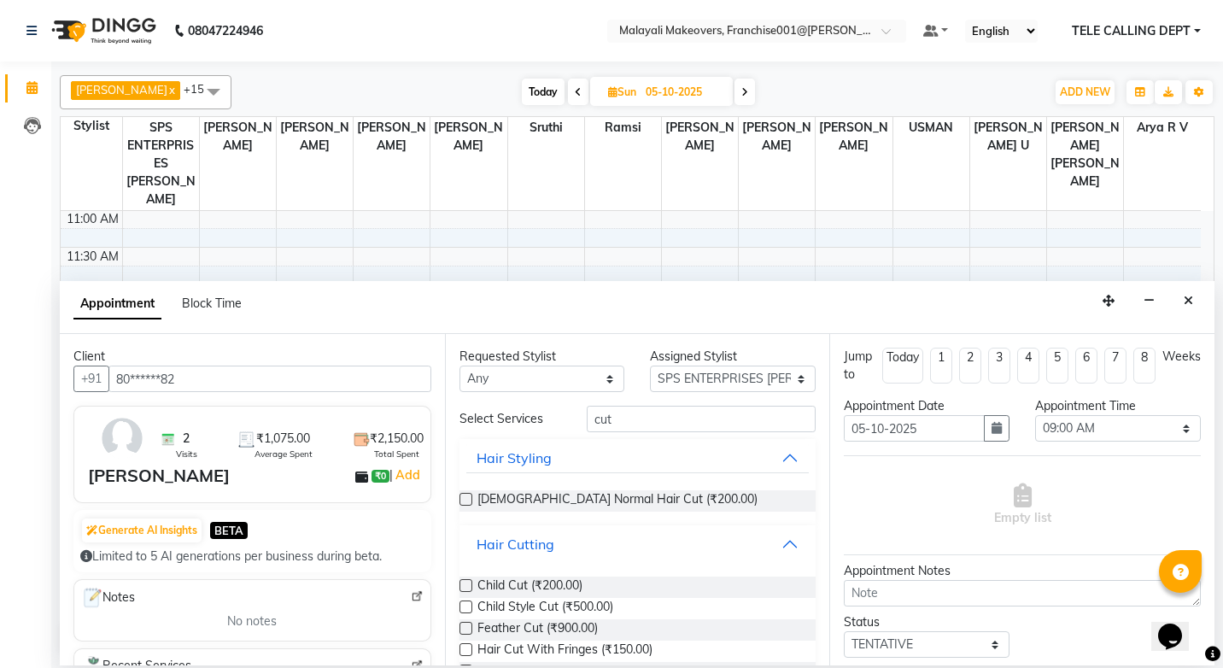
scroll to position [85, 0]
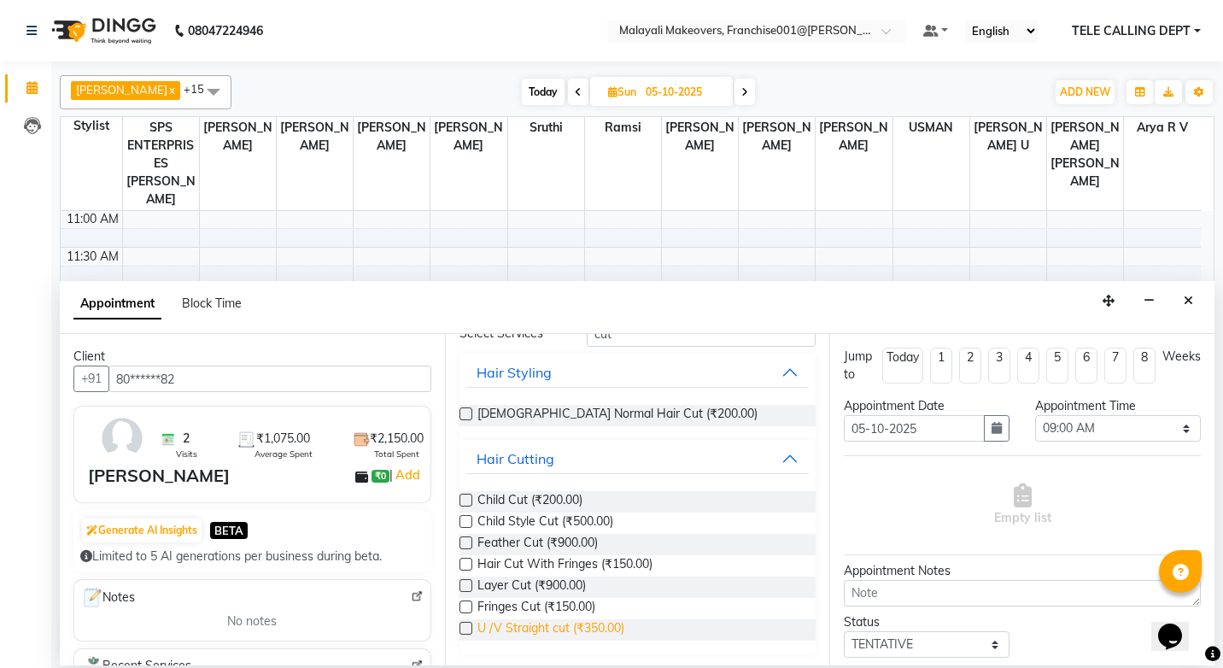
click at [592, 625] on span "U /V Straight cut (₹350.00)" at bounding box center [550, 629] width 147 height 21
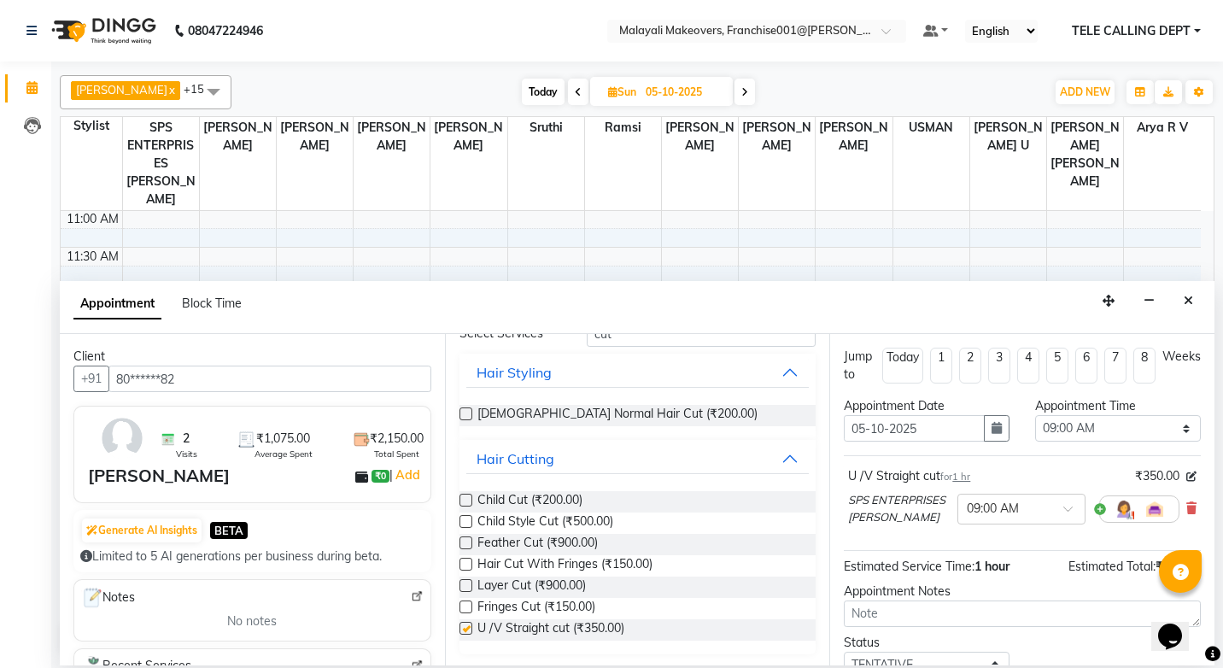
checkbox input "false"
drag, startPoint x: 1109, startPoint y: 430, endPoint x: 1112, endPoint y: 415, distance: 14.9
click at [1109, 430] on select "Select 09:00 AM 09:15 AM 09:30 AM 09:45 AM 10:00 AM 10:15 AM 10:30 AM 10:45 AM …" at bounding box center [1118, 428] width 166 height 26
select select "720"
click at [1035, 415] on select "Select 09:00 AM 09:15 AM 09:30 AM 09:45 AM 10:00 AM 10:15 AM 10:30 AM 10:45 AM …" at bounding box center [1118, 428] width 166 height 26
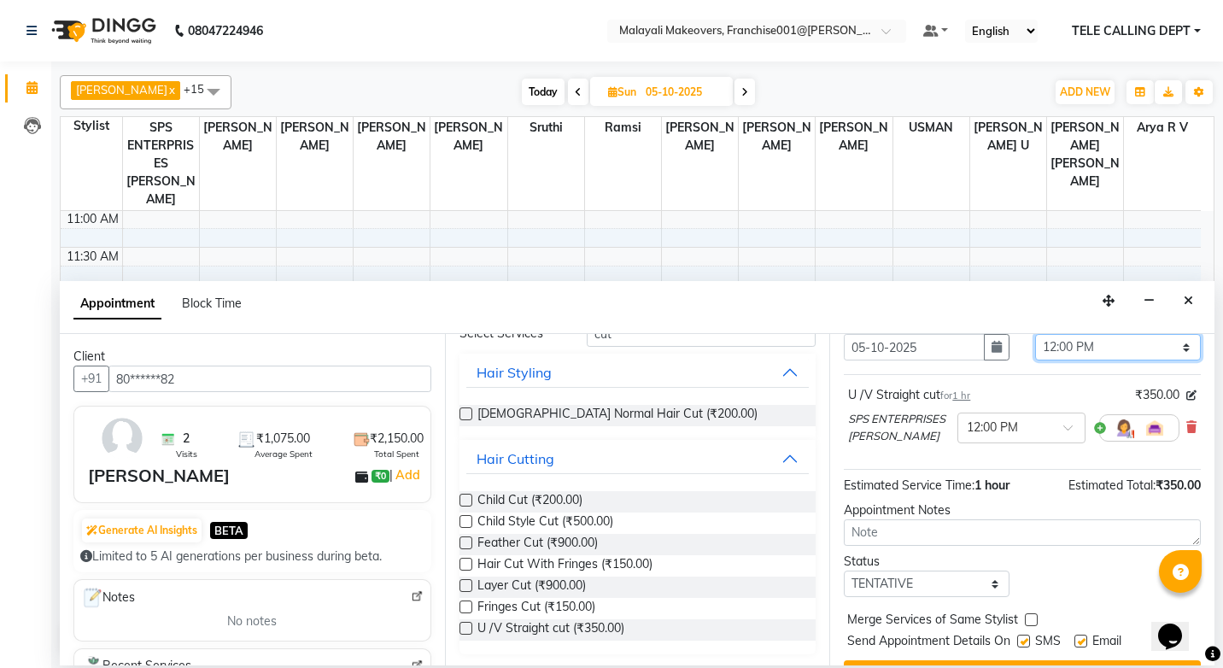
scroll to position [138, 0]
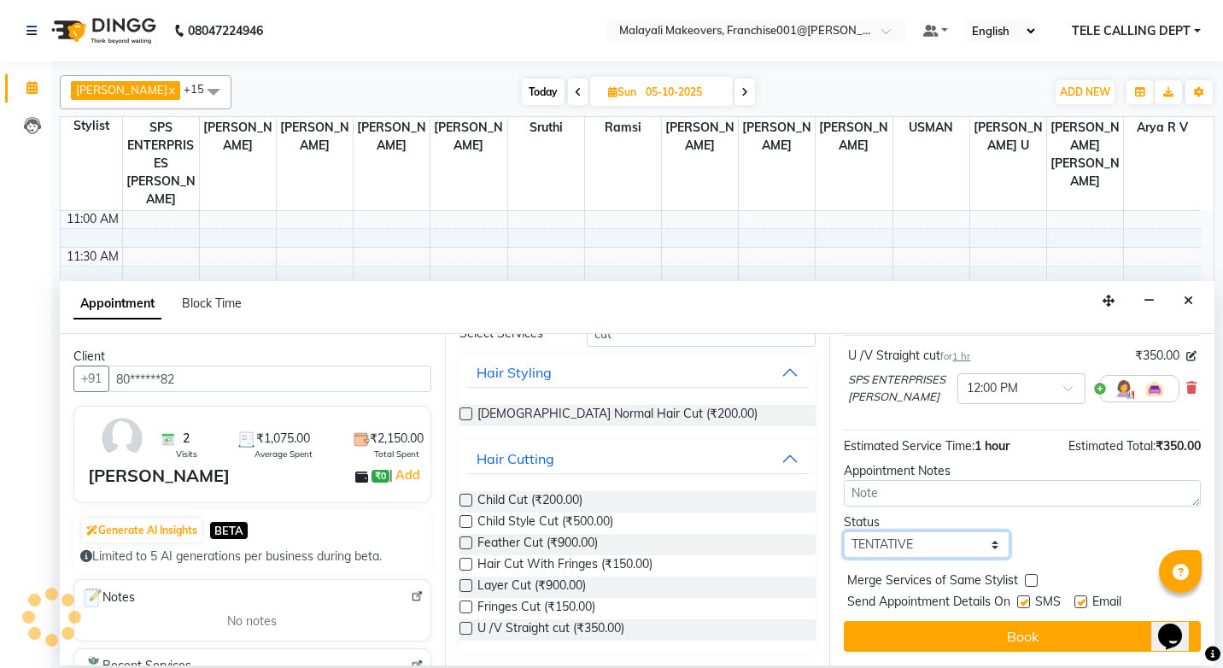
click at [976, 549] on select "Select TENTATIVE CONFIRM UPCOMING" at bounding box center [927, 544] width 166 height 26
select select "confirm booking"
click at [844, 531] on select "Select TENTATIVE CONFIRM UPCOMING" at bounding box center [927, 544] width 166 height 26
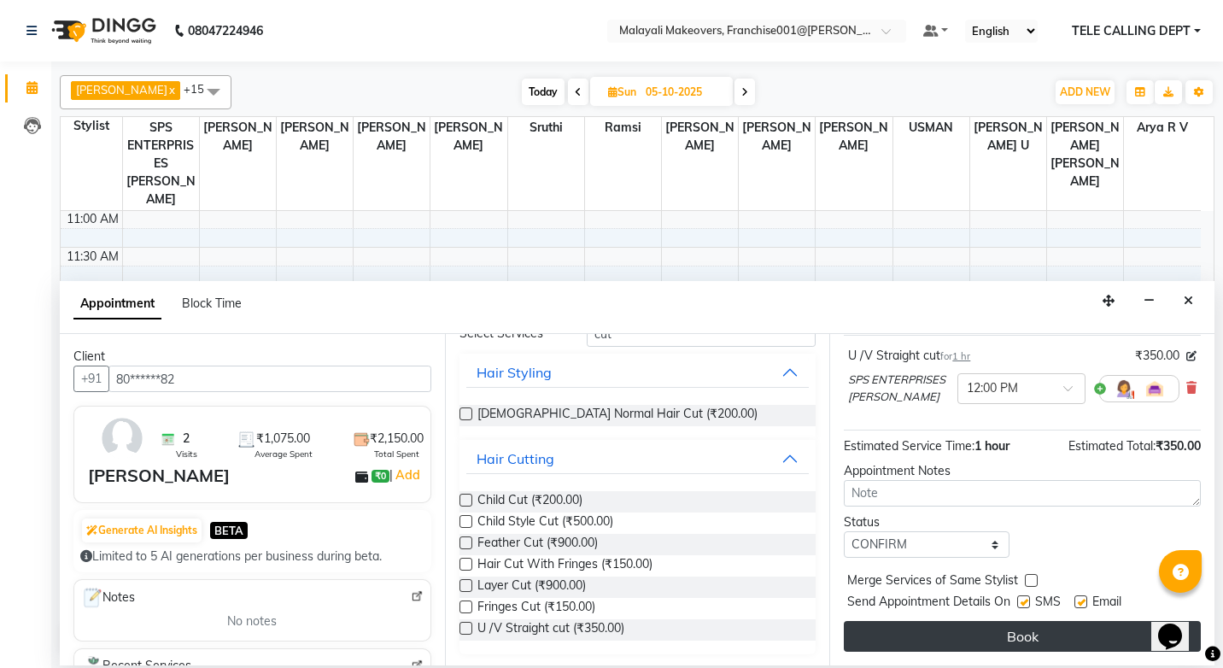
click at [1026, 629] on button "Book" at bounding box center [1022, 636] width 357 height 31
